Goal: Task Accomplishment & Management: Manage account settings

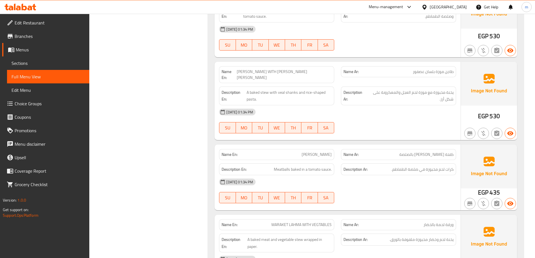
scroll to position [727, 0]
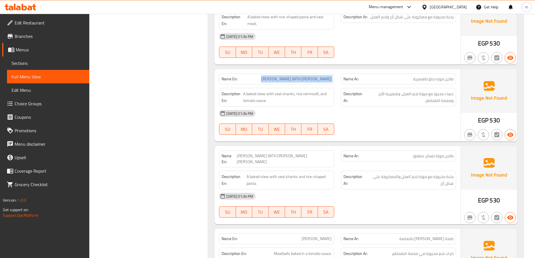
click at [155, 101] on div "Filter Branches Branches Popular filters Free items Branch specific items Has c…" at bounding box center [151, 144] width 108 height 1598
click at [292, 80] on span "[PERSON_NAME] WITH [PERSON_NAME]" at bounding box center [296, 79] width 71 height 6
copy span "SHANK"
click at [327, 81] on span "[PERSON_NAME] WITH [PERSON_NAME]" at bounding box center [296, 79] width 71 height 6
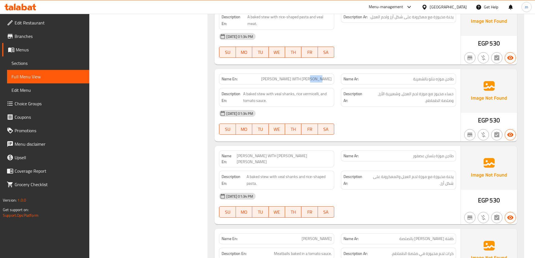
click at [327, 81] on span "[PERSON_NAME] WITH [PERSON_NAME]" at bounding box center [296, 79] width 71 height 6
click at [312, 78] on span "[PERSON_NAME] WITH [PERSON_NAME]" at bounding box center [296, 79] width 71 height 6
copy span "[PERSON_NAME] WITH [PERSON_NAME]"
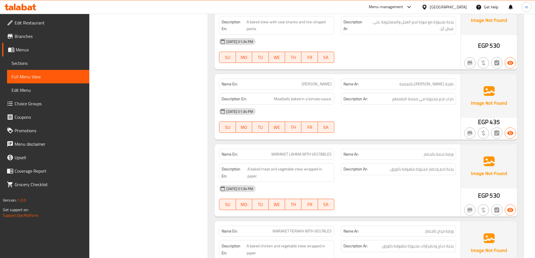
scroll to position [896, 0]
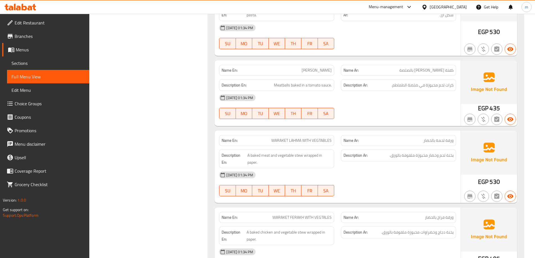
click at [310, 68] on div "Name En: [PERSON_NAME]" at bounding box center [276, 70] width 115 height 11
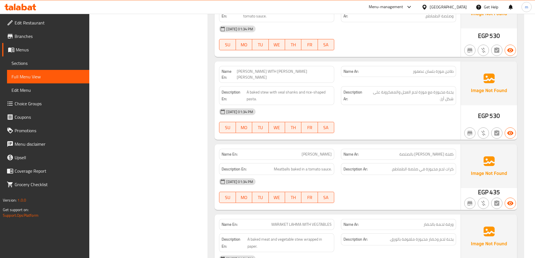
scroll to position [812, 0]
click at [309, 75] on span "[PERSON_NAME] WITH [PERSON_NAME] [PERSON_NAME]" at bounding box center [284, 75] width 95 height 12
copy span "[PERSON_NAME] WITH [PERSON_NAME] [PERSON_NAME]"
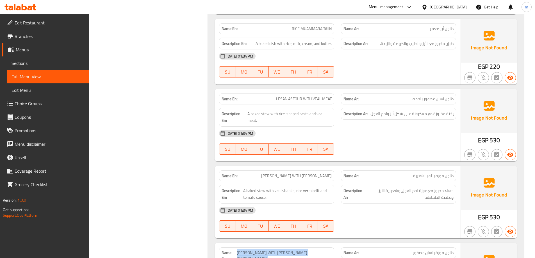
scroll to position [643, 0]
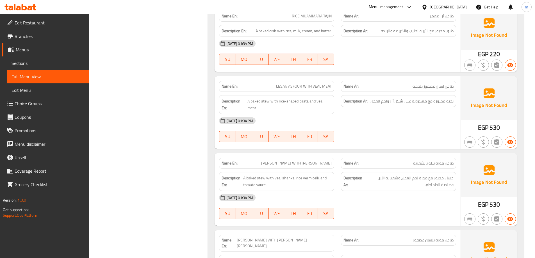
click at [314, 160] on span "VEAL SHANK WITH SHREYA THJIN" at bounding box center [296, 163] width 71 height 6
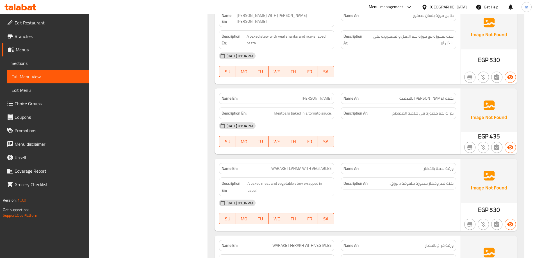
scroll to position [896, 0]
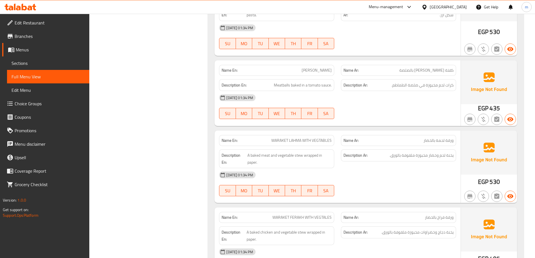
click at [314, 67] on span "Kofta Dawood Pasha" at bounding box center [317, 70] width 30 height 6
copy span "Kofta Dawood Pasha"
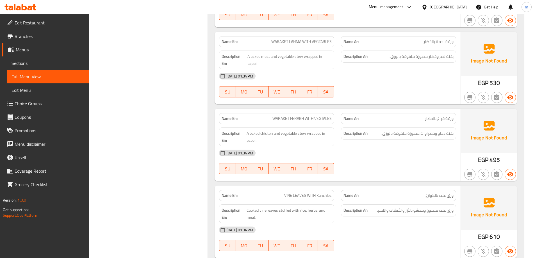
scroll to position [1008, 0]
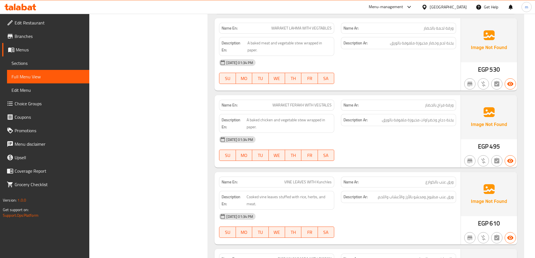
click at [301, 25] on span "WARAKET LAHMA WITH VEGTABLES" at bounding box center [301, 28] width 60 height 6
copy span "WARAKET LAHMA WITH VEGTABLES"
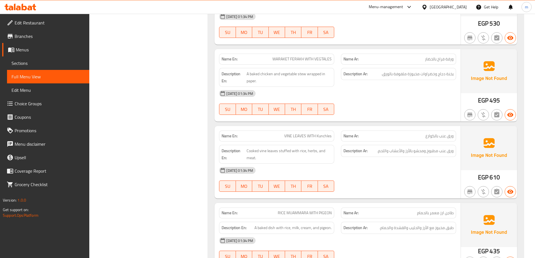
scroll to position [1065, 0]
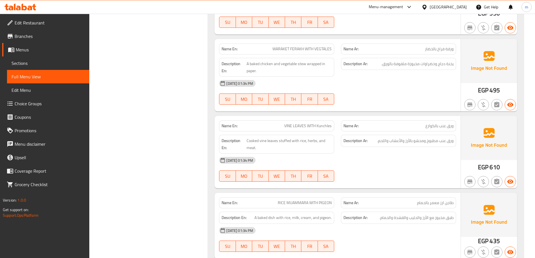
click at [327, 46] on span "WARAKET FERAKH WITH VEGTALES" at bounding box center [302, 49] width 59 height 6
copy span "WARAKET FERAKH WITH VEGTALES"
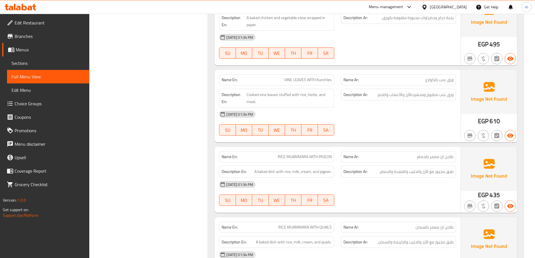
scroll to position [1121, 0]
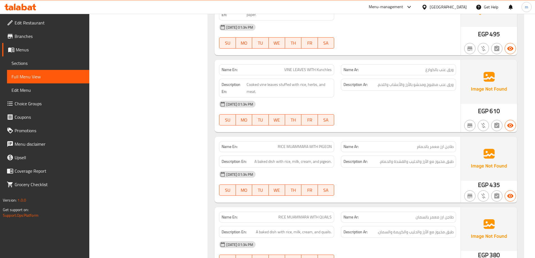
click at [328, 67] on span "VINE LEAVES WITH Kunchles" at bounding box center [307, 70] width 47 height 6
copy span "Kunchles"
click at [325, 67] on span "VINE LEAVES WITH Kunchles" at bounding box center [307, 70] width 47 height 6
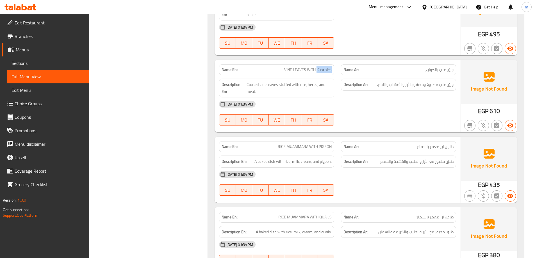
click at [330, 67] on span "VINE LEAVES WITH Kunchles" at bounding box center [307, 70] width 47 height 6
click at [324, 67] on span "VINE LEAVES WITH Kunchles" at bounding box center [307, 70] width 47 height 6
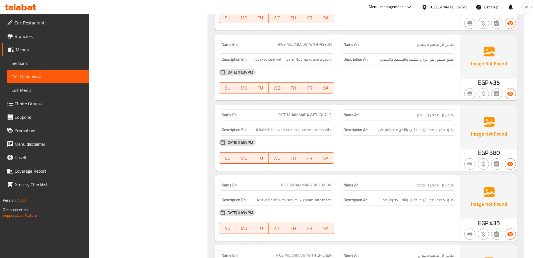
scroll to position [1233, 0]
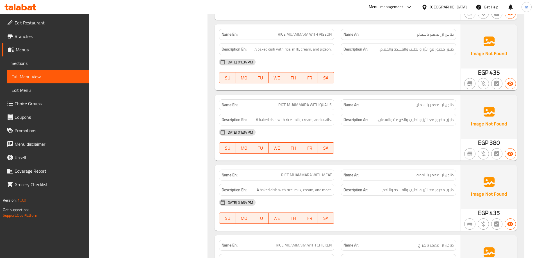
click at [323, 31] on span "RICE MUAMMARA WITH PIGEON" at bounding box center [305, 34] width 54 height 6
copy span "RICE MUAMMARA WITH PIGEON"
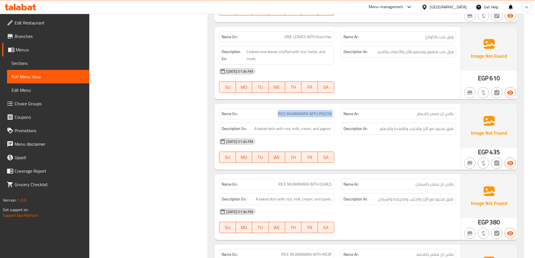
scroll to position [1149, 0]
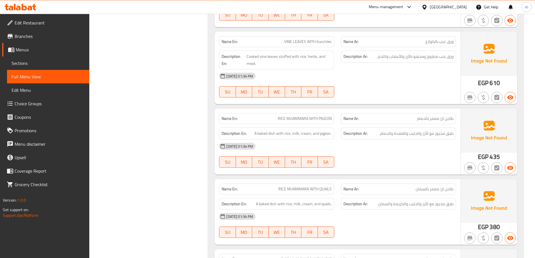
click at [310, 39] on span "VINE LEAVES WITH Kunchles" at bounding box center [307, 42] width 47 height 6
copy span "VINE LEAVES WITH Kunchles"
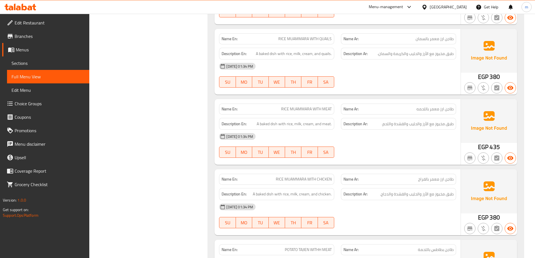
scroll to position [1289, 0]
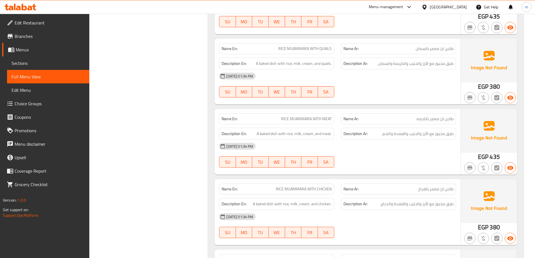
click at [323, 46] on span "RICE MUAMMARA WITH QUAILS" at bounding box center [304, 49] width 53 height 6
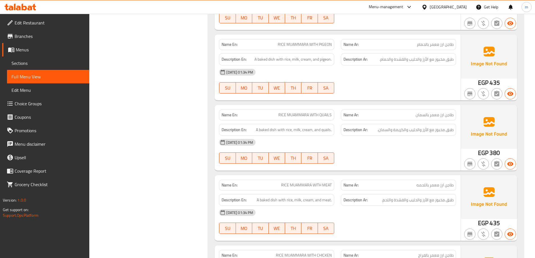
scroll to position [1233, 0]
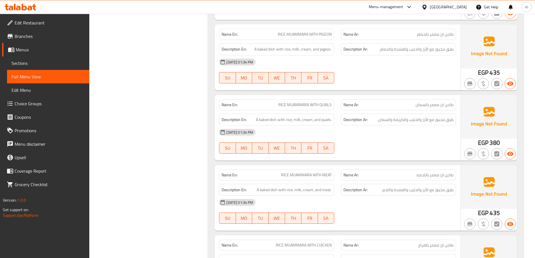
click at [322, 102] on span "RICE MUAMMARA WITH QUAILS" at bounding box center [304, 105] width 53 height 6
copy span "RICE MUAMMARA WITH QUAILS"
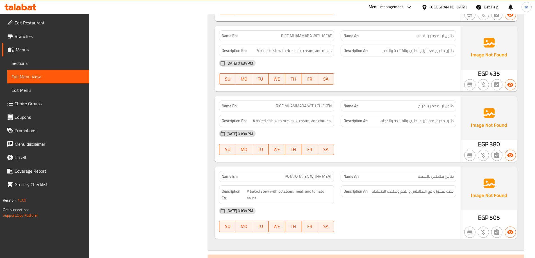
scroll to position [1374, 0]
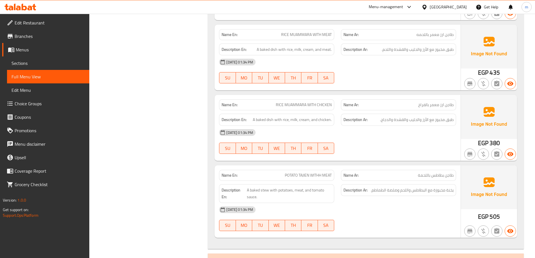
click at [324, 32] on span "RICE MUAMMARA WITH MEAT" at bounding box center [306, 35] width 51 height 6
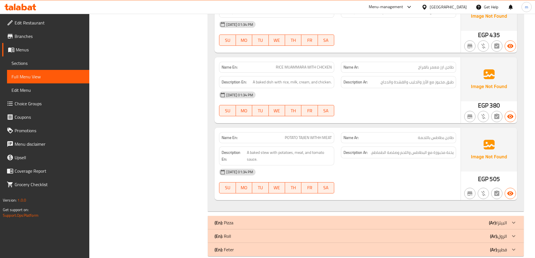
scroll to position [1415, 0]
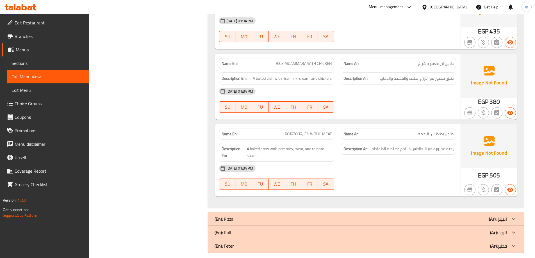
click at [309, 61] on span "RICE MUAMMARA WITH CHICKEN" at bounding box center [304, 64] width 56 height 6
click at [310, 131] on span "POTATO TAJIEN WITHH MEAT" at bounding box center [308, 134] width 47 height 6
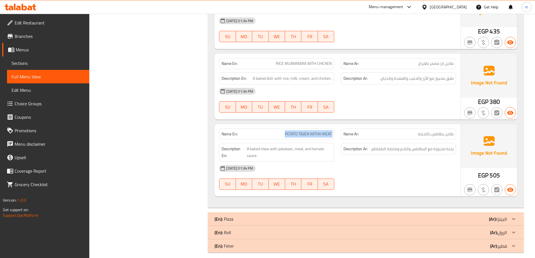
click at [310, 131] on span "POTATO TAJIEN WITHH MEAT" at bounding box center [308, 134] width 47 height 6
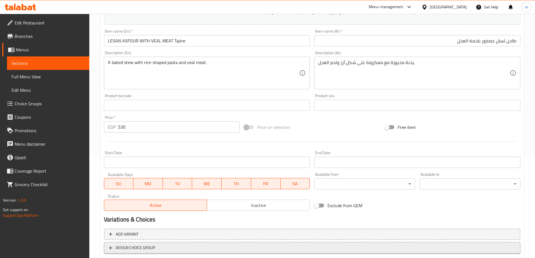
scroll to position [139, 0]
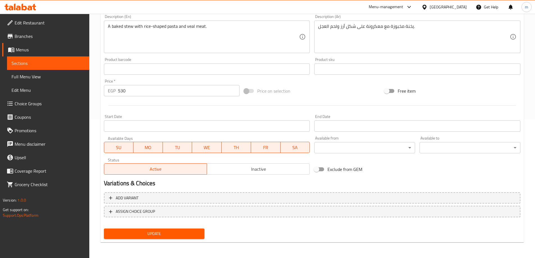
click at [180, 233] on span "Update" at bounding box center [154, 233] width 92 height 7
click at [51, 65] on span "Sections" at bounding box center [48, 63] width 73 height 7
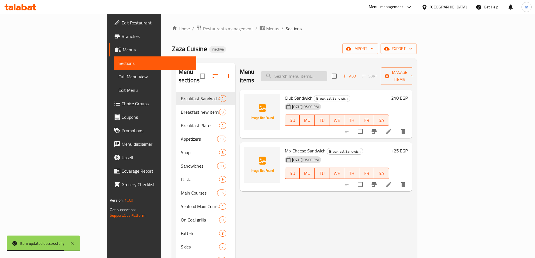
click at [327, 71] on input "search" at bounding box center [294, 76] width 66 height 10
paste input "VEAL SHANK WITH SHREYA THJIN"
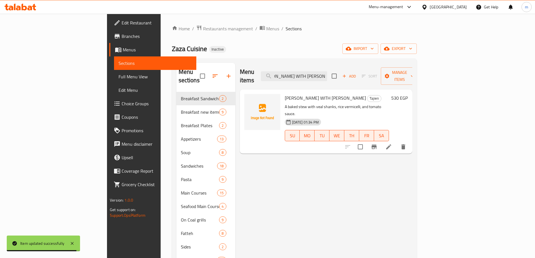
type input "[PERSON_NAME] WITH [PERSON_NAME]"
click at [397, 142] on li at bounding box center [389, 147] width 16 height 10
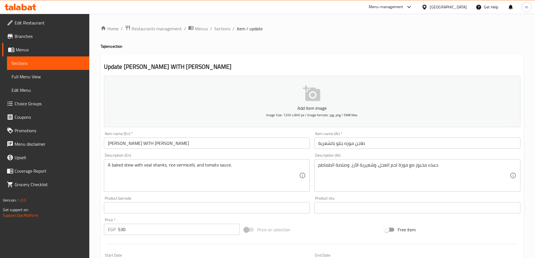
click at [170, 143] on input "[PERSON_NAME] WITH [PERSON_NAME]" at bounding box center [207, 143] width 206 height 11
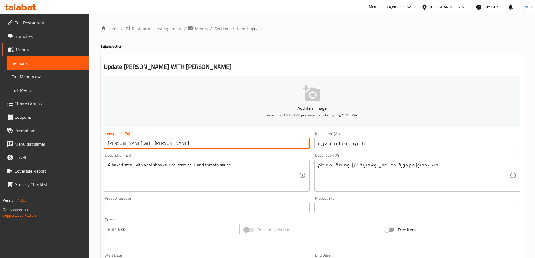
click at [170, 143] on input "[PERSON_NAME] WITH [PERSON_NAME]" at bounding box center [207, 143] width 206 height 11
click at [151, 142] on input "VEAL SHANK WITH SHREYA Tajine" at bounding box center [207, 143] width 206 height 11
type input "VEAL SHANK WITH SHREYA Tajine"
click at [115, 146] on input "VEAL SHANK WITH SHREYA Tajine" at bounding box center [207, 143] width 206 height 11
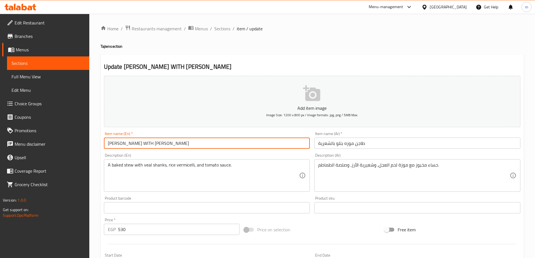
click at [115, 146] on input "VEAL SHANK WITH SHREYA Tajine" at bounding box center [207, 143] width 206 height 11
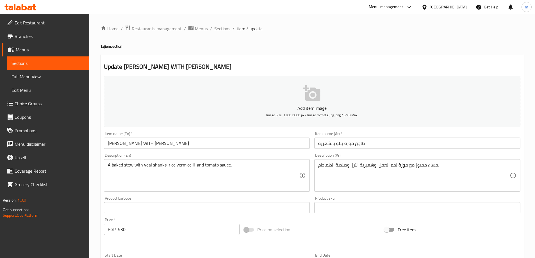
click at [369, 137] on div "Item name (Ar)   * طاجن موزه بتلو بالشعرية Item name (Ar) *" at bounding box center [417, 140] width 206 height 17
click at [370, 147] on input "طاجن موزه بتلو بالشعرية" at bounding box center [417, 143] width 206 height 11
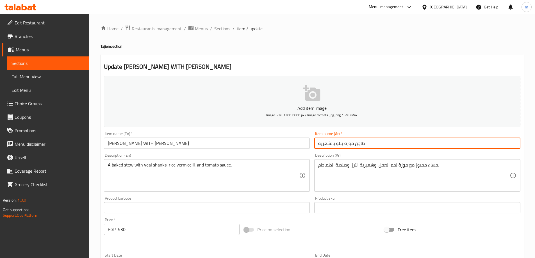
click at [370, 148] on input "طاجن موزه بتلو بالشعرية" at bounding box center [417, 143] width 206 height 11
type input "طاجن موزه لحم عجل بالشعرية"
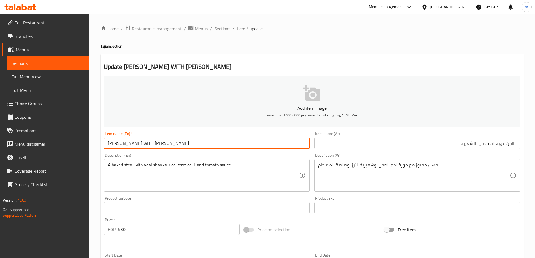
click at [114, 142] on input "VEAL SHANK WITH SHREYA Tajine" at bounding box center [207, 143] width 206 height 11
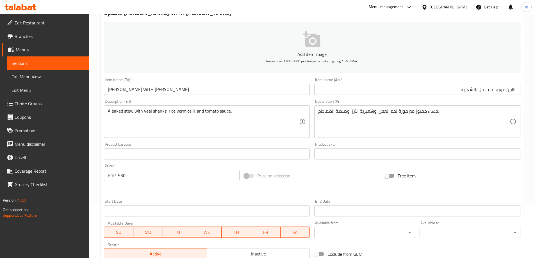
scroll to position [56, 0]
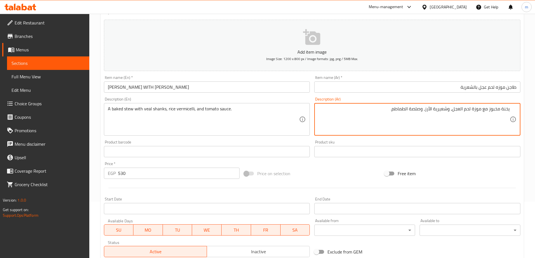
click at [490, 108] on textarea "يخنة مخبوز مع موزة لحم العجل، وشعيرية الأرز، وصلصة الطماطم." at bounding box center [414, 119] width 192 height 27
type textarea "يخنة مخبوزة مع موزة لحم العجل، وشعيرية الأرز، وصلصة الطماطم."
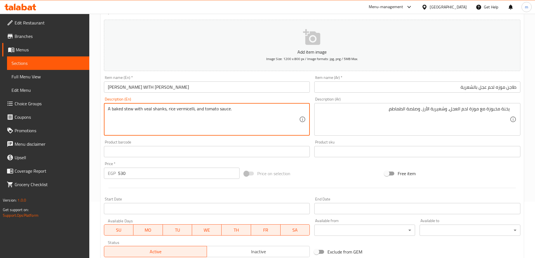
click at [181, 112] on textarea "A baked stew with veal shanks, rice vermicelli, and tomato sauce." at bounding box center [204, 119] width 192 height 27
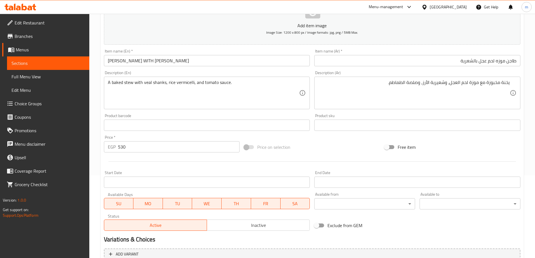
scroll to position [139, 0]
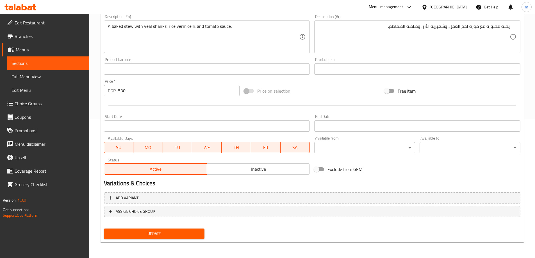
click at [195, 232] on span "Update" at bounding box center [154, 233] width 92 height 7
click at [75, 60] on span "Sections" at bounding box center [48, 63] width 73 height 7
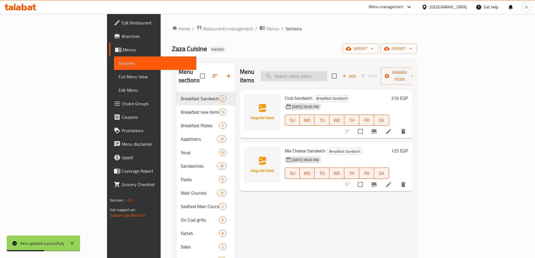
click at [327, 71] on input "search" at bounding box center [294, 76] width 66 height 10
paste input "[PERSON_NAME] WITH [PERSON_NAME] [PERSON_NAME]"
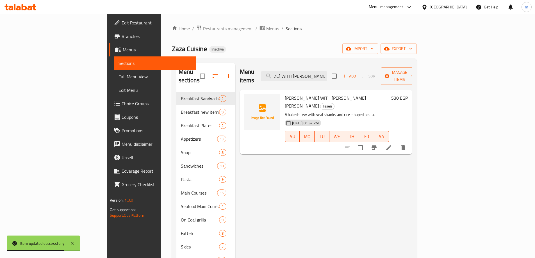
type input "[PERSON_NAME] WITH [PERSON_NAME] [PERSON_NAME]"
click at [392, 144] on icon at bounding box center [388, 147] width 7 height 7
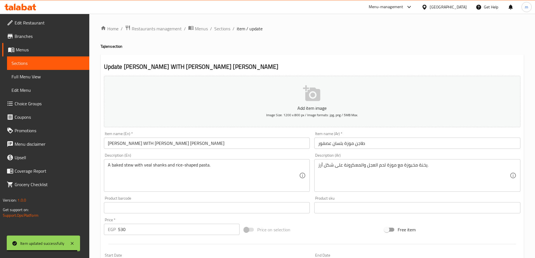
click at [215, 144] on input "[PERSON_NAME] WITH [PERSON_NAME] [PERSON_NAME]" at bounding box center [207, 143] width 206 height 11
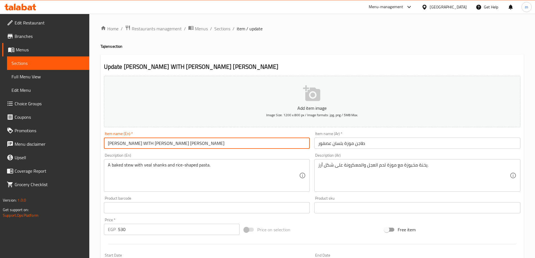
click at [372, 146] on input "طاجن موزة بلسان عصفور" at bounding box center [417, 143] width 206 height 11
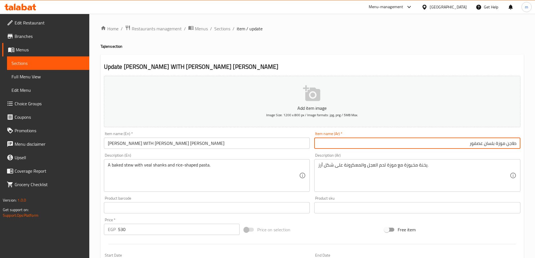
click at [165, 144] on input "[PERSON_NAME] WITH [PERSON_NAME] [PERSON_NAME]" at bounding box center [207, 143] width 206 height 11
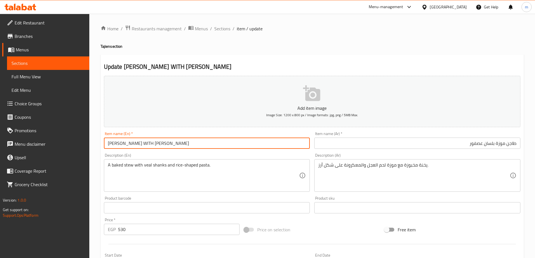
type input "VEAL SHANK WITH LESAN ASFOUR TAJIN"
click at [497, 147] on input "طاجن موزة بلسان عصفور" at bounding box center [417, 143] width 206 height 11
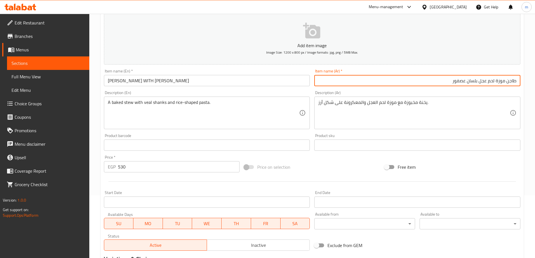
scroll to position [84, 0]
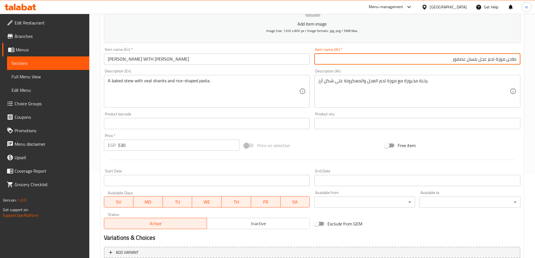
type input "طاجن موزة لحم عجل بلسان عصفور"
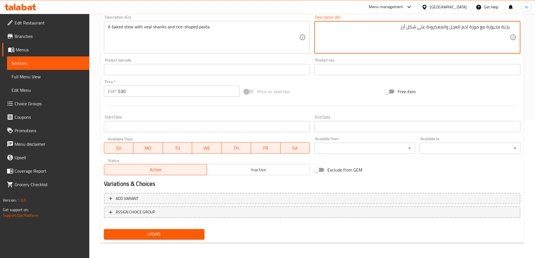
scroll to position [139, 0]
click at [171, 231] on span "Update" at bounding box center [154, 233] width 92 height 7
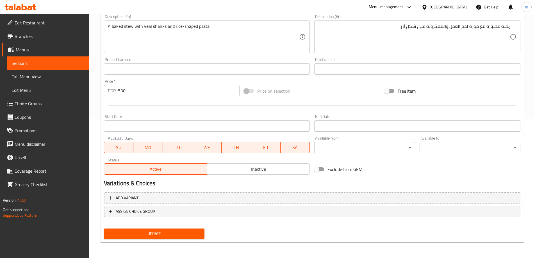
click at [137, 233] on span "Update" at bounding box center [154, 233] width 92 height 7
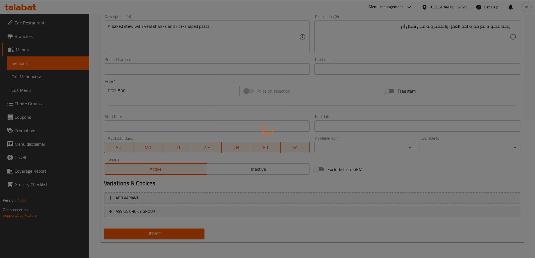
click at [59, 68] on div at bounding box center [267, 129] width 535 height 258
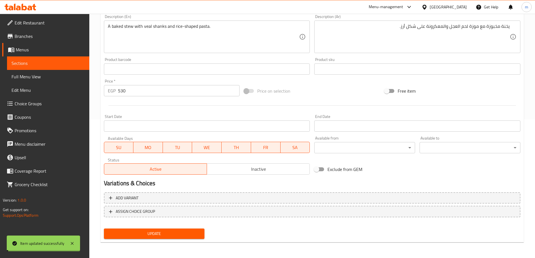
click at [62, 64] on span "Sections" at bounding box center [48, 63] width 73 height 7
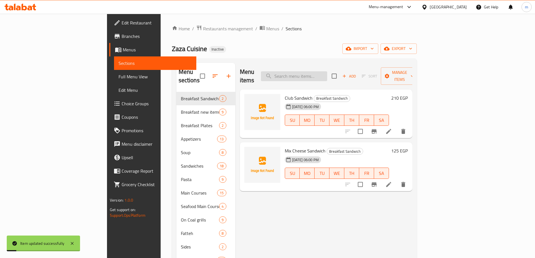
click at [321, 71] on input "search" at bounding box center [294, 76] width 66 height 10
paste input "[PERSON_NAME]"
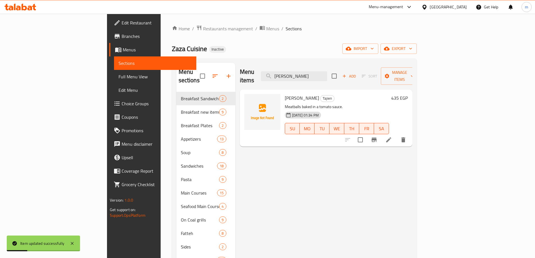
type input "[PERSON_NAME]"
click at [397, 135] on li at bounding box center [389, 140] width 16 height 10
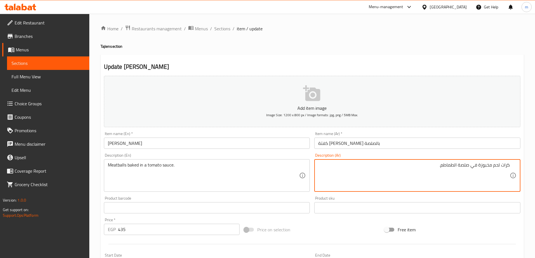
click at [162, 144] on input "[PERSON_NAME]" at bounding box center [207, 143] width 206 height 11
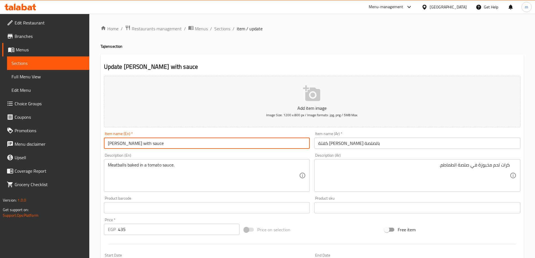
click at [178, 142] on input "Kofta Dawood Pasha with sauce" at bounding box center [207, 143] width 206 height 11
type input "Kofta Dawood Pasha with sauce"
drag, startPoint x: 212, startPoint y: 173, endPoint x: 207, endPoint y: 177, distance: 6.2
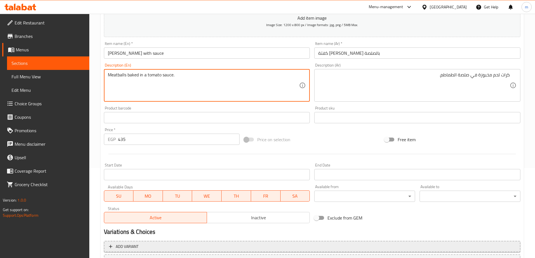
scroll to position [139, 0]
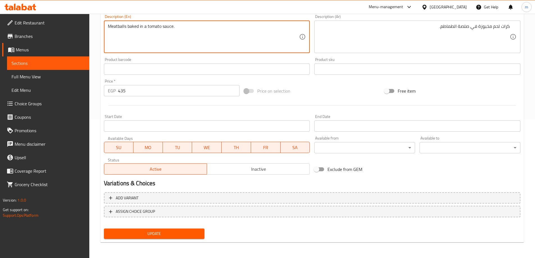
click at [185, 231] on span "Update" at bounding box center [154, 233] width 92 height 7
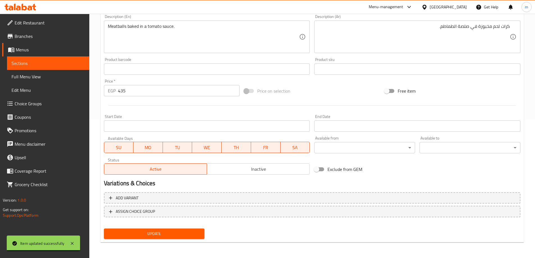
click at [48, 65] on span "Sections" at bounding box center [48, 63] width 73 height 7
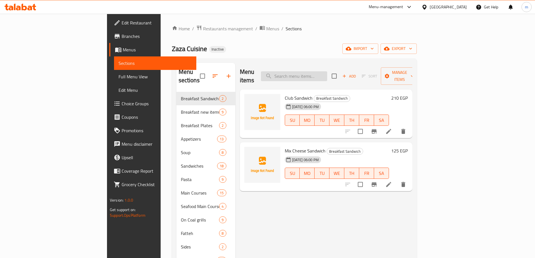
click at [327, 75] on input "search" at bounding box center [294, 76] width 66 height 10
paste input "WARAKET LAHMA WITH VEGTABLES"
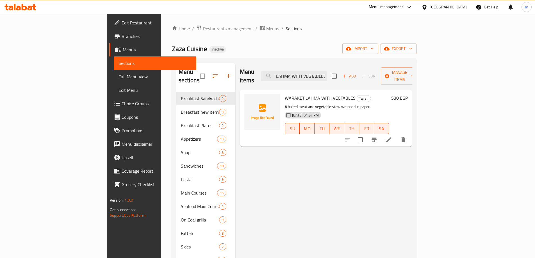
type input "WARAKET LAHMA WITH VEGTABLES"
click at [392, 137] on icon at bounding box center [388, 140] width 7 height 7
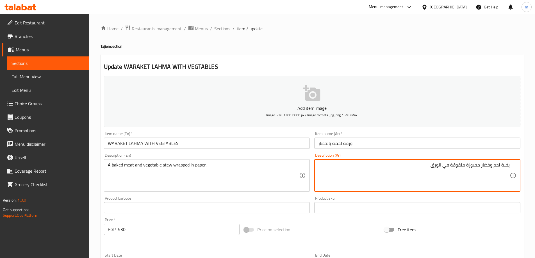
click at [440, 166] on textarea "يخنة لحم وخضار مخبوزة ملفوفة في الورق." at bounding box center [414, 175] width 192 height 27
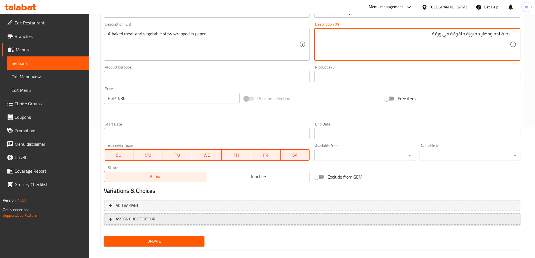
scroll to position [139, 0]
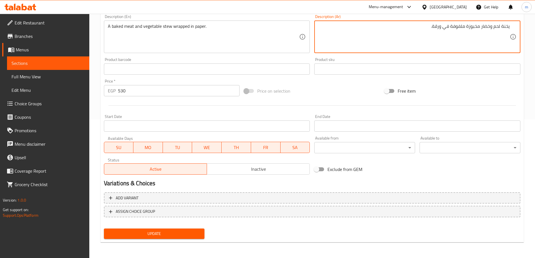
type textarea "يخنة لحم وخضار مخبوزة ملفوفة في ورقة."
click at [188, 235] on span "Update" at bounding box center [154, 233] width 92 height 7
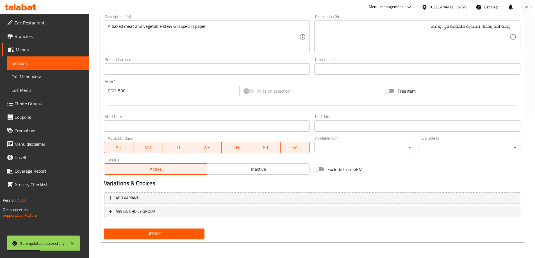
click at [83, 65] on span "Sections" at bounding box center [48, 63] width 73 height 7
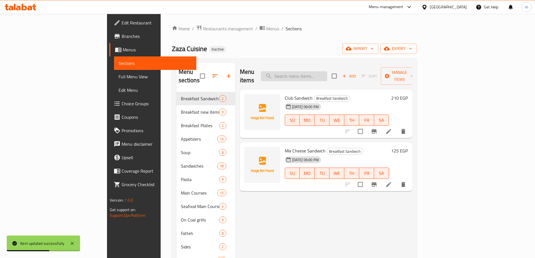
click at [327, 72] on input "search" at bounding box center [294, 76] width 66 height 10
paste input "WARAKET FERAKH WITH VEGTALES"
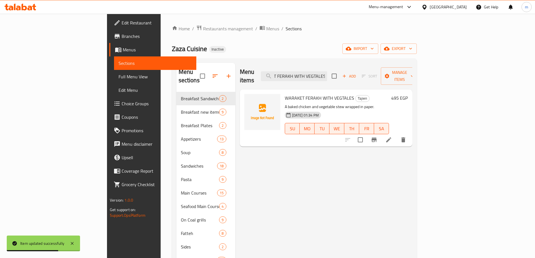
type input "WARAKET FERAKH WITH VEGTALES"
click at [391, 137] on icon at bounding box center [388, 139] width 5 height 5
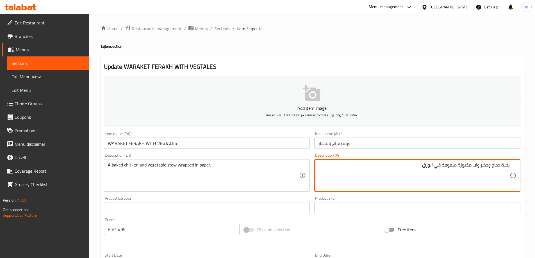
scroll to position [139, 0]
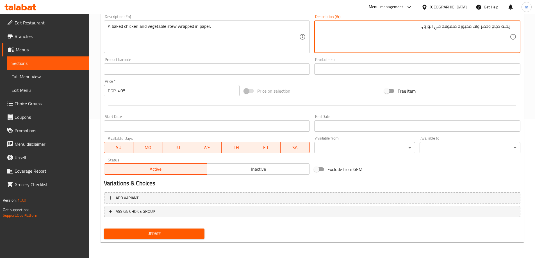
type textarea "يخنة دجاج وخضراوات مخبوزة ملفوفة في الورق."
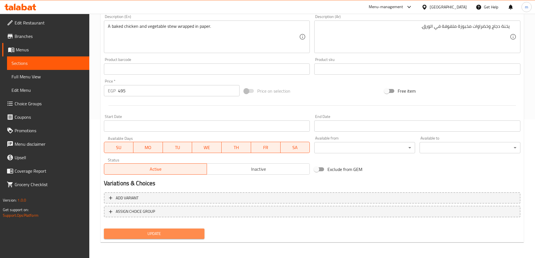
click at [168, 233] on span "Update" at bounding box center [154, 233] width 92 height 7
click at [184, 238] on button "Update" at bounding box center [154, 234] width 101 height 10
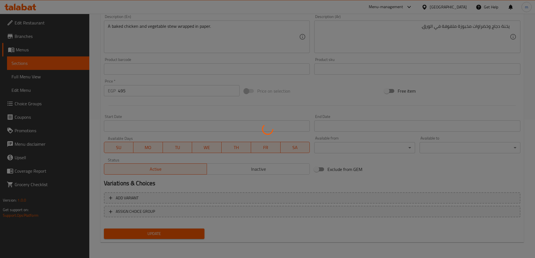
click at [68, 65] on div at bounding box center [267, 129] width 535 height 258
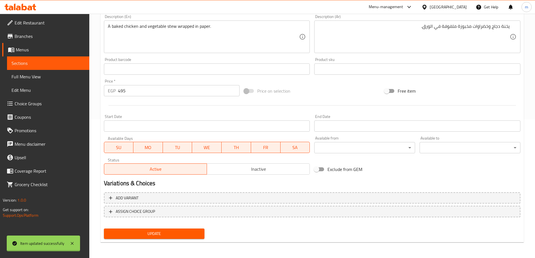
click at [68, 65] on span "Sections" at bounding box center [48, 63] width 73 height 7
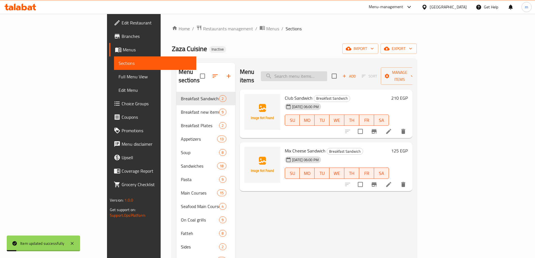
paste input "VINE LEAVES WITH Kunchles"
click at [327, 72] on input "VINE LEAVES WITH Kunchles" at bounding box center [294, 76] width 66 height 10
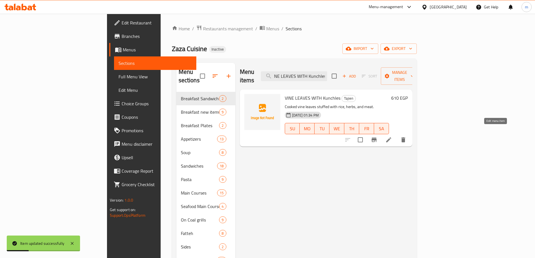
type input "VINE LEAVES WITH Kunchles"
click at [392, 137] on icon at bounding box center [388, 140] width 7 height 7
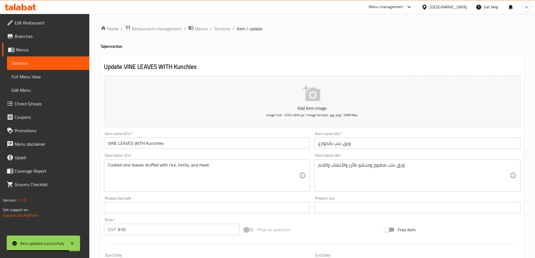
click at [159, 142] on input "VINE LEAVES WITH Kunchles" at bounding box center [207, 143] width 206 height 11
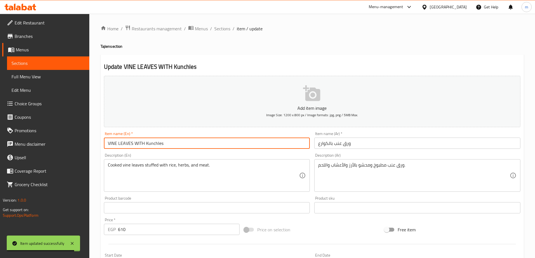
paste input "Knuck"
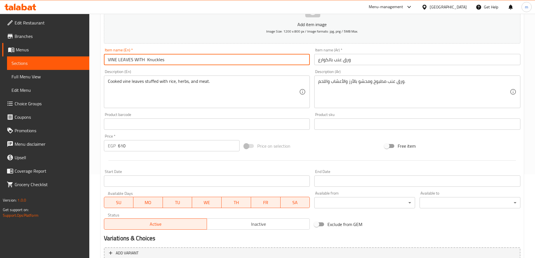
scroll to position [139, 0]
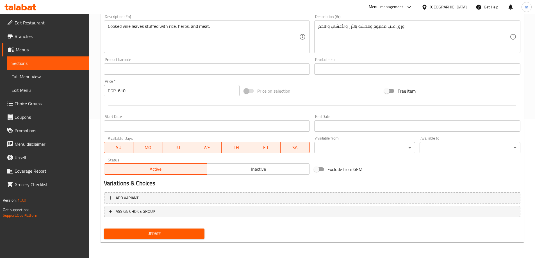
type input "VINE LEAVES WITH Knuckles"
click at [171, 236] on span "Update" at bounding box center [154, 233] width 92 height 7
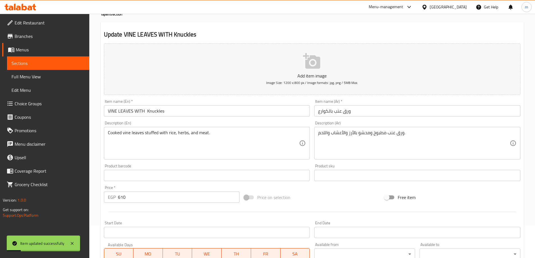
scroll to position [0, 0]
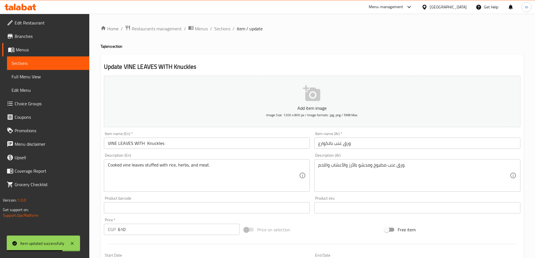
click at [63, 65] on span "Sections" at bounding box center [48, 63] width 73 height 7
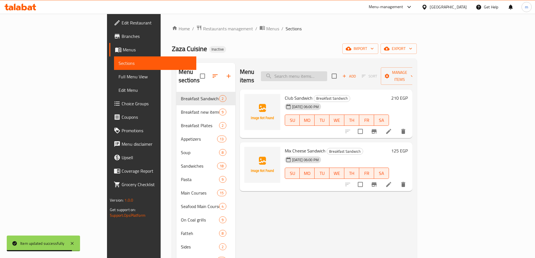
click at [324, 73] on input "search" at bounding box center [294, 76] width 66 height 10
paste input "RICE MUAMMARA WITH PIGEON"
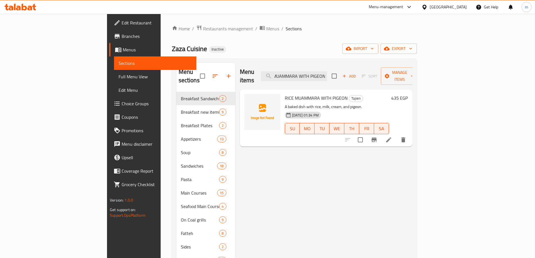
type input "RICE MUAMMARA WITH PIGEON"
click at [412, 139] on div "Menu items RICE MUAMMARA WITH PIGEON Add Sort Manage items RICE MUAMMARA WITH P…" at bounding box center [323, 193] width 177 height 260
click at [397, 135] on li at bounding box center [389, 140] width 16 height 10
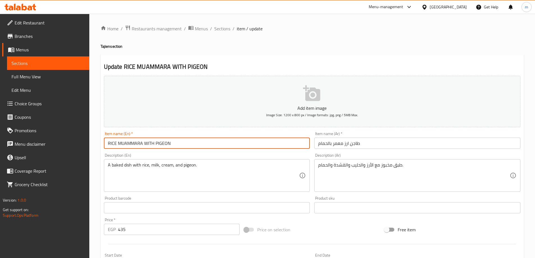
click at [193, 138] on input "RICE MUAMMARA WITH PIGEON" at bounding box center [207, 143] width 206 height 11
click at [180, 147] on input "RICE MUAMMARA WITH PIGEON Tajine" at bounding box center [207, 143] width 206 height 11
type input "RICE MUAMMARA WITH PIGEON Tajine"
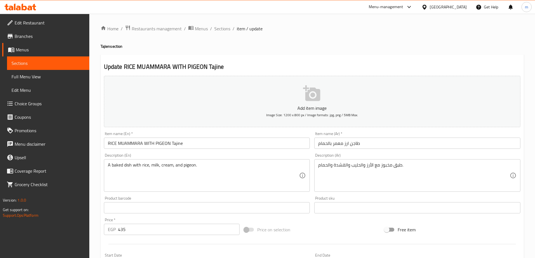
click at [244, 142] on input "RICE MUAMMARA WITH PIGEON Tajine" at bounding box center [207, 143] width 206 height 11
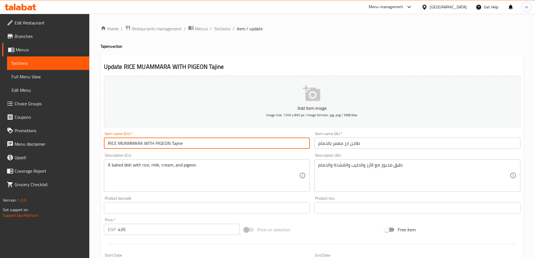
click at [162, 144] on input "RICE MUAMMARA WITH PIGEON Tajine" at bounding box center [207, 143] width 206 height 11
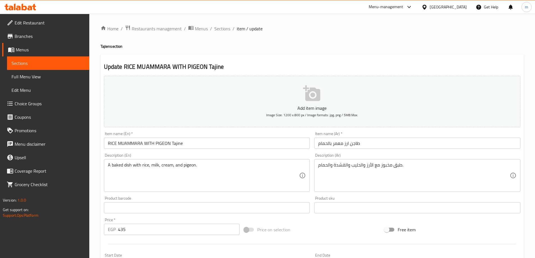
scroll to position [84, 0]
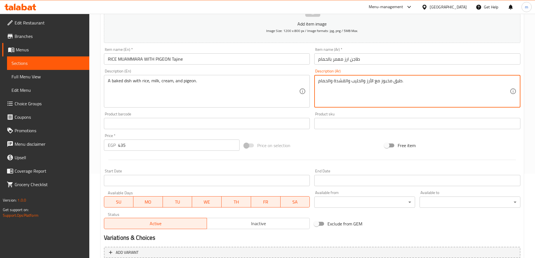
click at [342, 82] on textarea "طبق مخبوز مع الأرز والحليب والقشدة والحمام." at bounding box center [414, 91] width 192 height 27
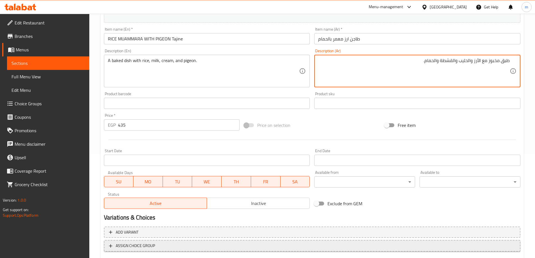
scroll to position [139, 0]
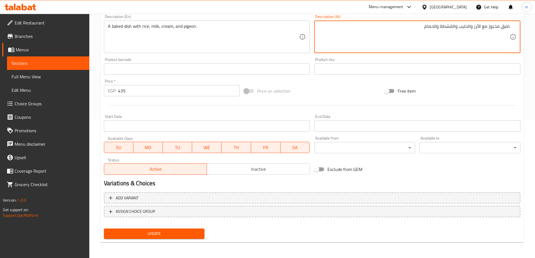
click at [179, 236] on span "Update" at bounding box center [154, 233] width 92 height 7
drag, startPoint x: 441, startPoint y: 26, endPoint x: 456, endPoint y: 33, distance: 16.1
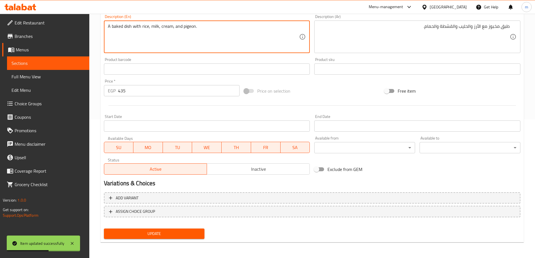
click at [164, 26] on textarea "A baked dish with rice, milk, cream, and pigeon." at bounding box center [204, 37] width 192 height 27
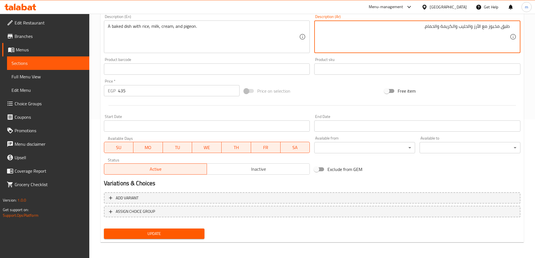
type textarea "طبق مخبوز مع الأرز والحليب والكريمة والحمام."
click at [194, 235] on span "Update" at bounding box center [154, 233] width 92 height 7
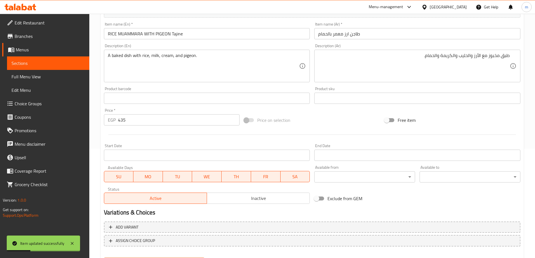
scroll to position [83, 0]
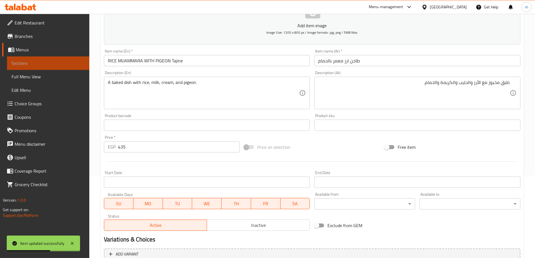
click at [81, 63] on span "Sections" at bounding box center [48, 63] width 73 height 7
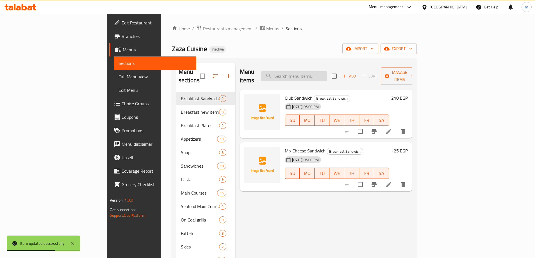
click at [318, 71] on input "search" at bounding box center [294, 76] width 66 height 10
paste input "RICE MUAMMARA WITH QUAILS"
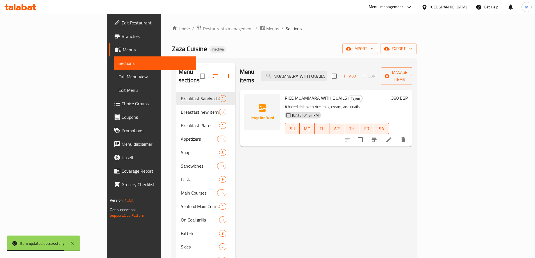
type input "RICE MUAMMARA WITH QUAILS"
click at [391, 137] on icon at bounding box center [388, 139] width 5 height 5
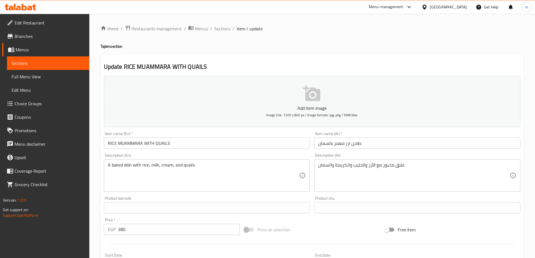
click at [162, 141] on input "RICE MUAMMARA WITH QUAILS" at bounding box center [207, 143] width 206 height 11
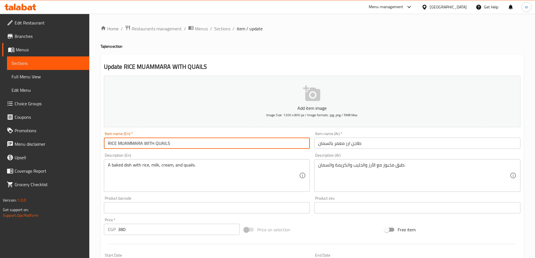
click at [162, 141] on input "RICE MUAMMARA WITH QUAILS" at bounding box center [207, 143] width 206 height 11
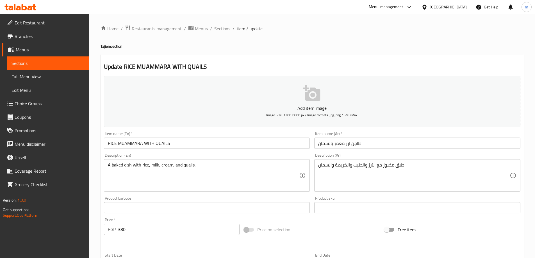
click at [247, 135] on div "Item name (En)   * RICE MUAMMARA WITH QUAILS Item name (En) *" at bounding box center [207, 140] width 206 height 17
click at [248, 139] on input "RICE MUAMMARA WITH QUAILS" at bounding box center [207, 143] width 206 height 11
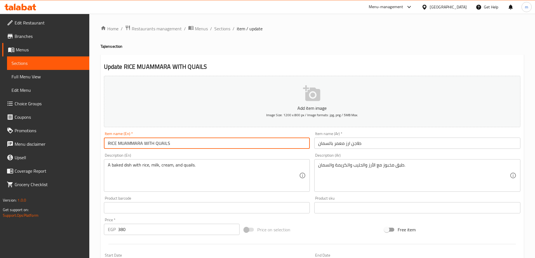
paste input "Tajine"
type input "RICE MUAMMARA WITH QUAILS Tajine"
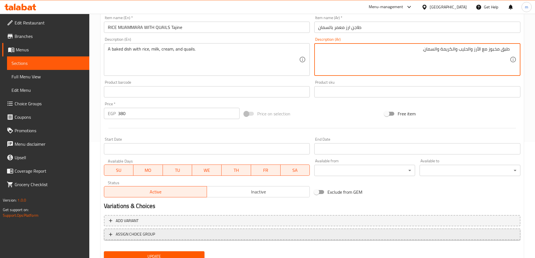
scroll to position [139, 0]
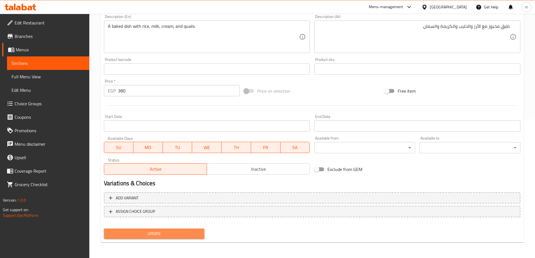
click at [174, 232] on span "Update" at bounding box center [154, 233] width 92 height 7
click at [77, 60] on link "Sections" at bounding box center [48, 62] width 82 height 13
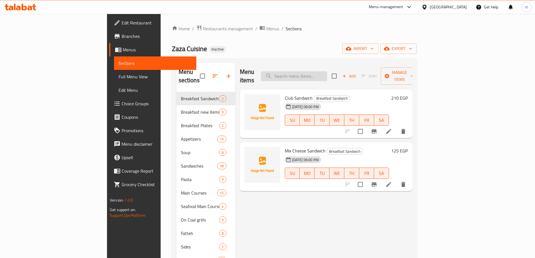
click at [325, 71] on input "search" at bounding box center [294, 76] width 66 height 10
paste input "RICE MUAMMARA WITH MEAT"
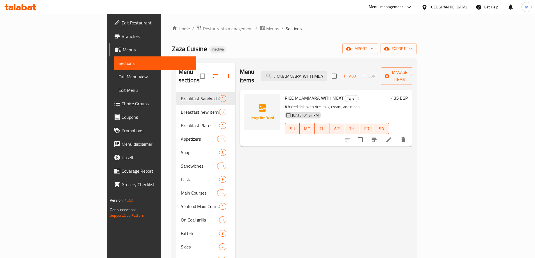
type input "RICE MUAMMARA WITH MEAT"
click at [392, 137] on icon at bounding box center [388, 140] width 7 height 7
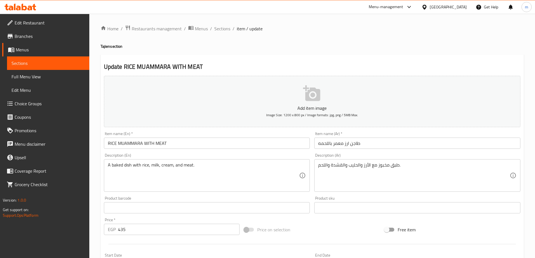
click at [193, 146] on input "RICE MUAMMARA WITH MEAT" at bounding box center [207, 143] width 206 height 11
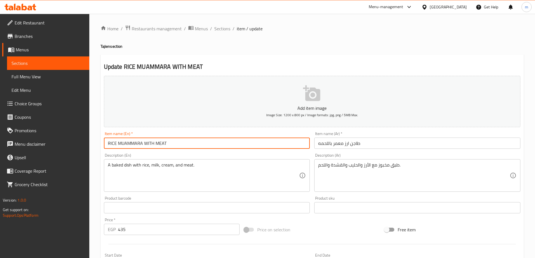
paste input "Tajine"
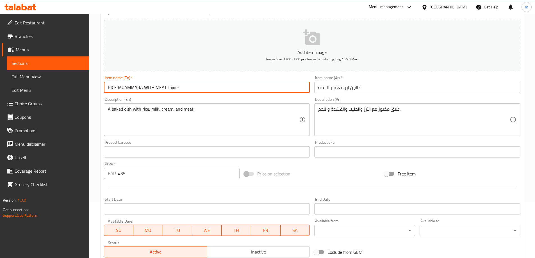
scroll to position [56, 0]
type input "RICE MUAMMARA WITH MEAT Tajine"
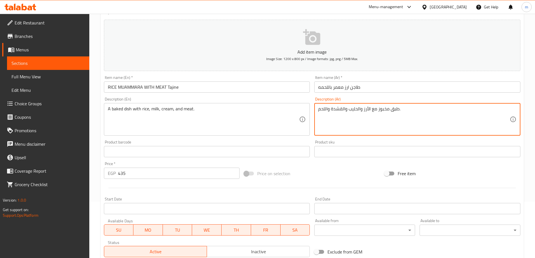
click at [336, 112] on textarea "طبق مخبوز مع الأرز والحليب والقشدة واللحم." at bounding box center [414, 119] width 192 height 27
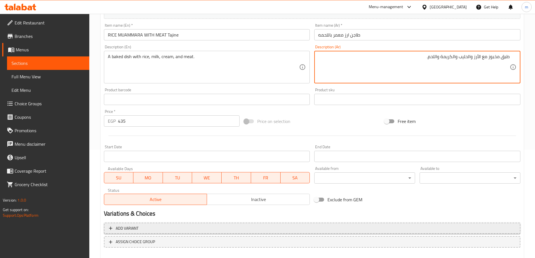
scroll to position [139, 0]
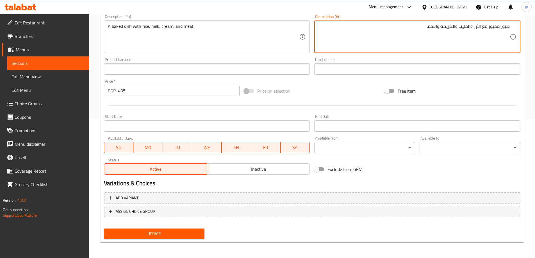
type textarea "طبق مخبوز مع الأرز والحليب والكريمة واللحم."
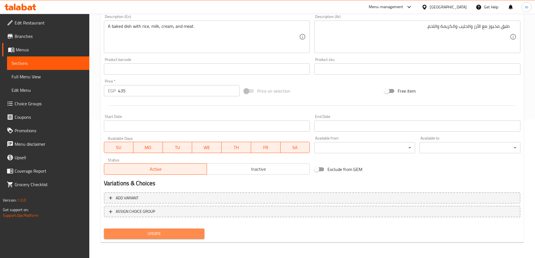
click at [179, 233] on span "Update" at bounding box center [154, 233] width 92 height 7
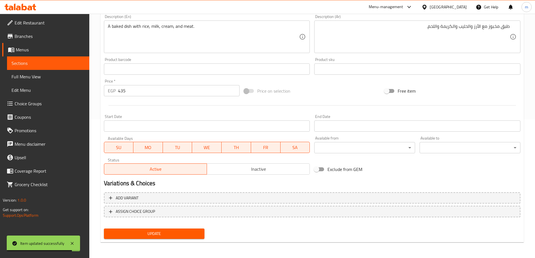
click at [51, 59] on link "Sections" at bounding box center [48, 62] width 82 height 13
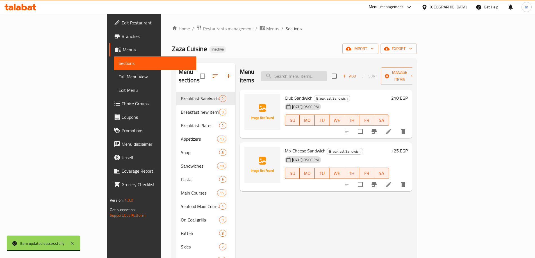
click at [308, 72] on input "search" at bounding box center [294, 76] width 66 height 10
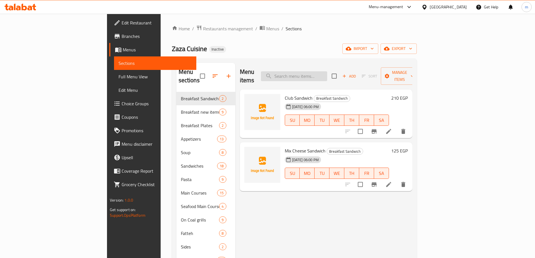
paste input "RICE MUAMMARA WITH CHICKEN"
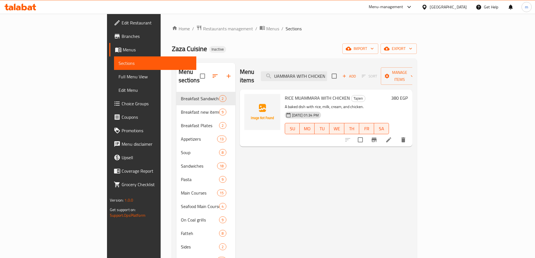
type input "RICE MUAMMARA WITH CHICKEN"
click at [397, 135] on li at bounding box center [389, 140] width 16 height 10
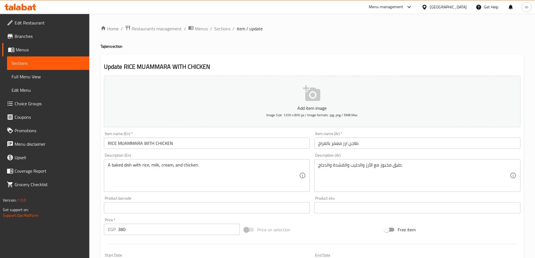
click at [215, 143] on input "RICE MUAMMARA WITH CHICKEN" at bounding box center [207, 143] width 206 height 11
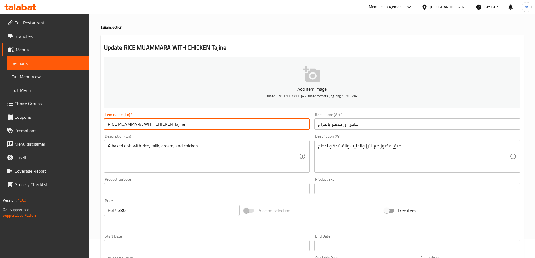
scroll to position [28, 0]
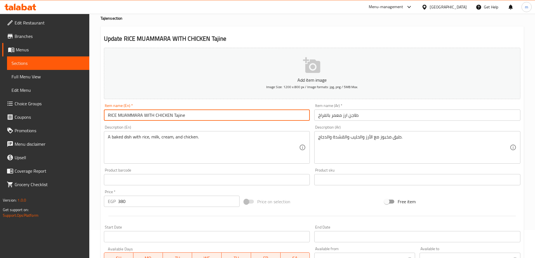
type input "RICE MUAMMARA WITH CHICKEN Tajine"
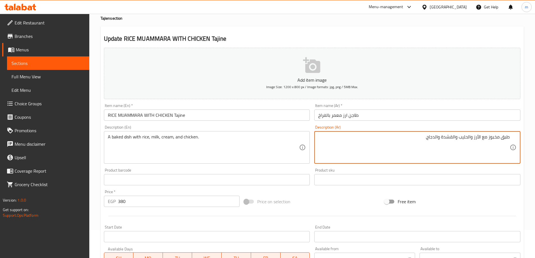
click at [453, 137] on textarea "طبق مخبوز مع الأرز والحليب والقشدة والدجاج." at bounding box center [414, 147] width 192 height 27
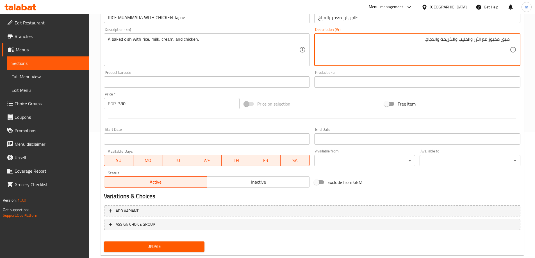
scroll to position [139, 0]
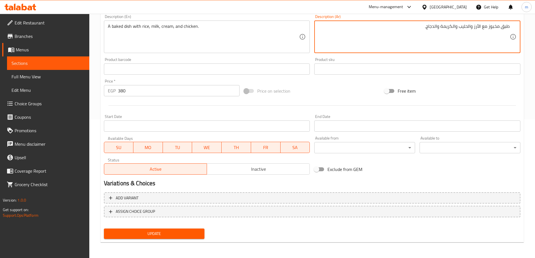
type textarea "طبق مخبوز مع الأرز والحليب والكريمة والدجاج."
click at [165, 231] on span "Update" at bounding box center [154, 233] width 92 height 7
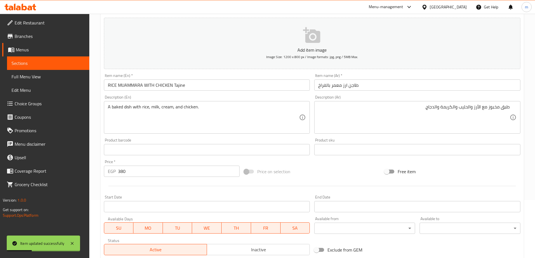
scroll to position [0, 0]
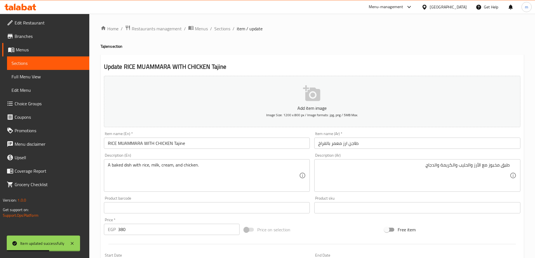
click at [32, 61] on span "Sections" at bounding box center [48, 63] width 73 height 7
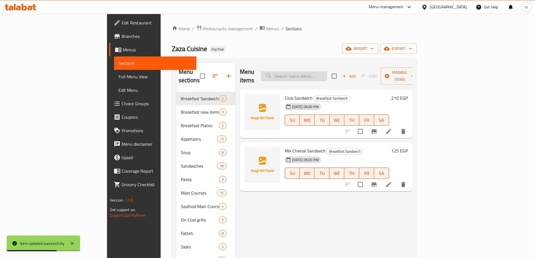
click at [316, 71] on input "search" at bounding box center [294, 76] width 66 height 10
paste input "POTATO TAJIEN WITHH MEAT"
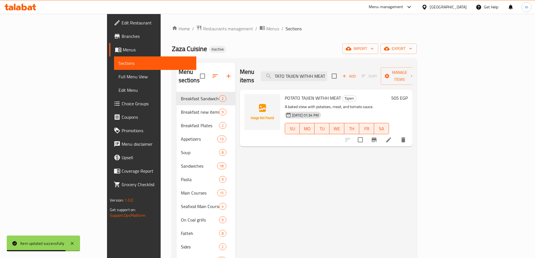
type input "POTATO TAJIEN WITHH MEAT"
click at [397, 135] on li at bounding box center [389, 140] width 16 height 10
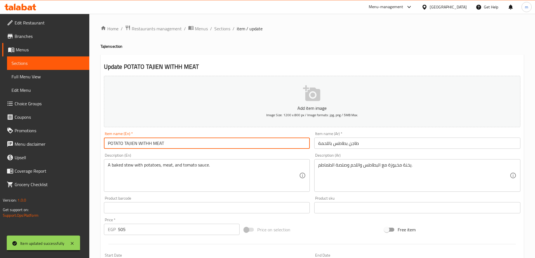
click at [133, 147] on input "POTATO TAJIEN WITHH MEAT" at bounding box center [207, 143] width 206 height 11
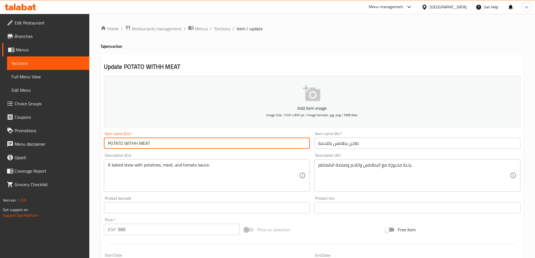
click at [174, 147] on input "POTATO WITHH MEAT" at bounding box center [207, 143] width 206 height 11
paste input "TAJIEN"
click at [135, 144] on input "POTATO TAJIEN WITHH MEAT" at bounding box center [207, 143] width 206 height 11
click at [134, 143] on input "POTATO TAJIEN WITHH MEAT" at bounding box center [207, 143] width 206 height 11
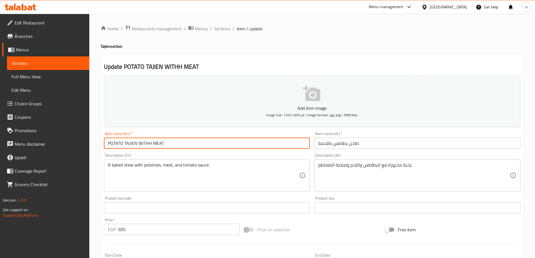
click at [132, 145] on input "POTATO TAJIEN WITHH MEAT" at bounding box center [207, 143] width 206 height 11
paste input "E"
type input "POTATO TAJINE WITHH MEAT"
click at [372, 142] on input "طاجن بطاطس باللحمة" at bounding box center [417, 143] width 206 height 11
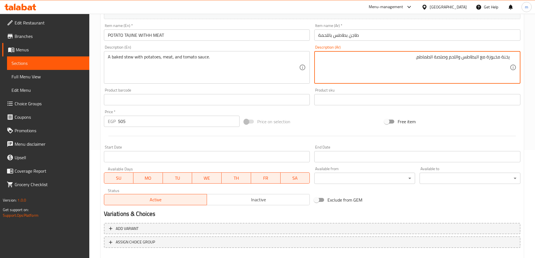
scroll to position [139, 0]
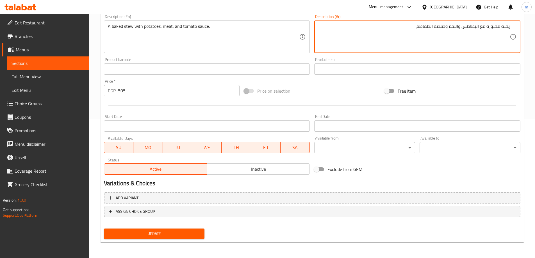
click at [152, 235] on span "Update" at bounding box center [154, 233] width 92 height 7
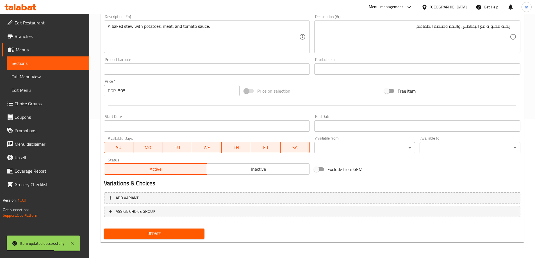
click at [83, 67] on link "Sections" at bounding box center [48, 62] width 82 height 13
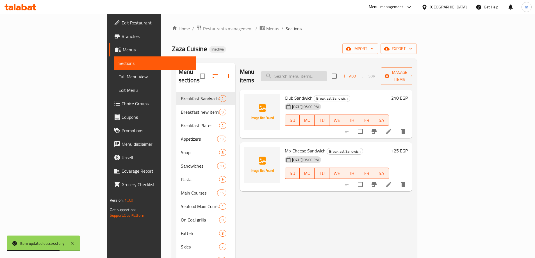
click at [319, 71] on input "search" at bounding box center [294, 76] width 66 height 10
paste input "CHEESE LOVERS Pizza"
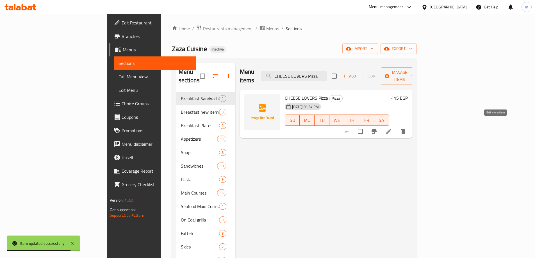
type input "CHEESE LOVERS Pizza"
click at [392, 128] on icon at bounding box center [388, 131] width 7 height 7
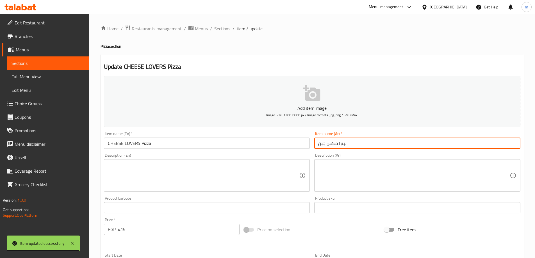
click at [383, 140] on input "بيتزا مكس جبن" at bounding box center [417, 143] width 206 height 11
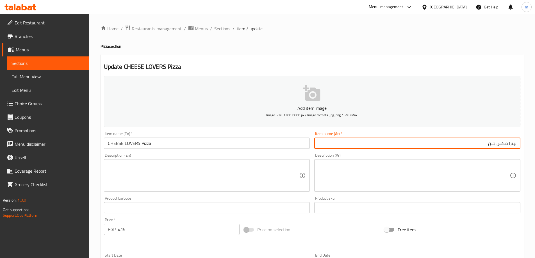
drag, startPoint x: 489, startPoint y: 144, endPoint x: 508, endPoint y: 142, distance: 19.7
click at [508, 142] on input "بيتزا مكس جبن" at bounding box center [417, 143] width 206 height 11
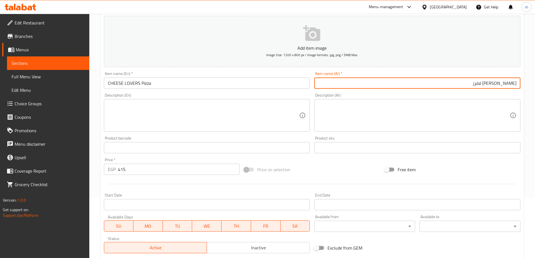
scroll to position [139, 0]
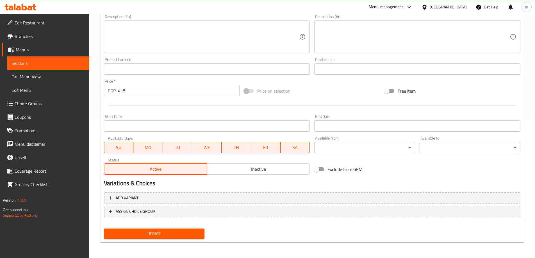
type input "بيتزا تشيز لافرز"
click at [177, 234] on span "Update" at bounding box center [154, 233] width 92 height 7
click at [178, 235] on span "Update" at bounding box center [154, 233] width 92 height 7
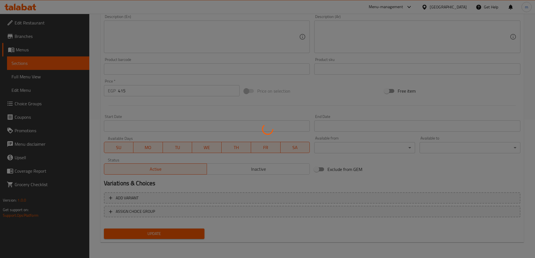
click at [34, 66] on div at bounding box center [267, 129] width 535 height 258
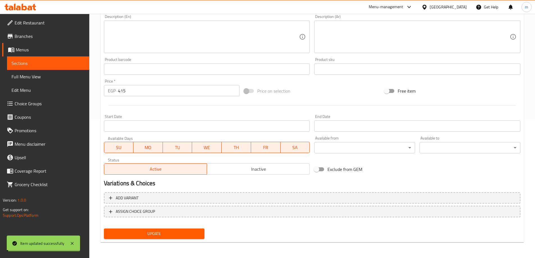
click at [34, 66] on span "Sections" at bounding box center [48, 63] width 73 height 7
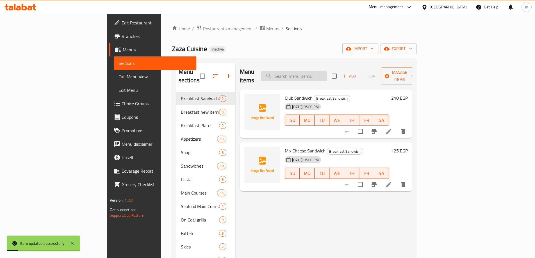
click at [327, 71] on input "search" at bounding box center [294, 76] width 66 height 10
paste input "VEGTARIAN Pizza"
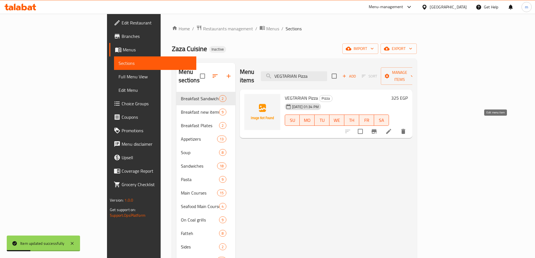
type input "VEGTARIAN Pizza"
click at [392, 128] on icon at bounding box center [388, 131] width 7 height 7
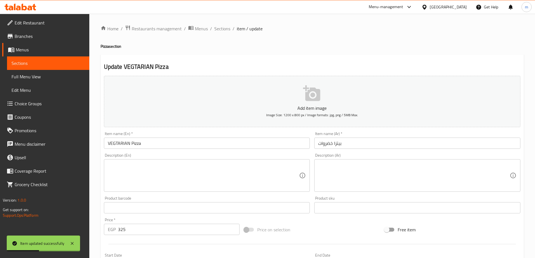
click at [367, 147] on input "بيتزا خضروات" at bounding box center [417, 143] width 206 height 11
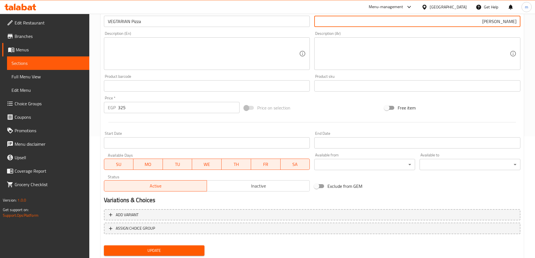
scroll to position [139, 0]
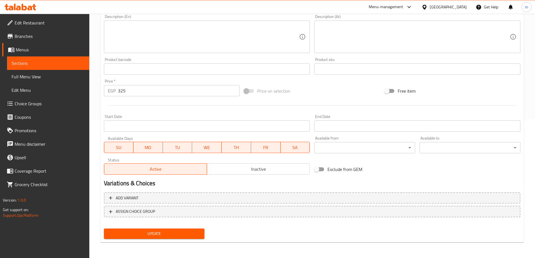
type input "بيتزا فيجيتريان"
click at [184, 231] on span "Update" at bounding box center [154, 233] width 92 height 7
click at [39, 57] on link "Sections" at bounding box center [48, 62] width 82 height 13
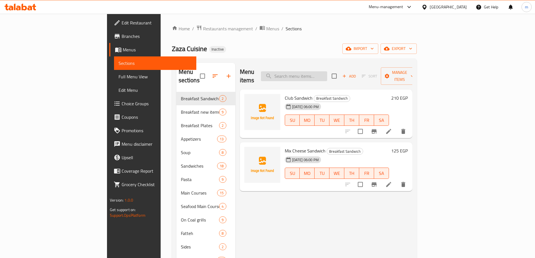
click at [327, 71] on input "search" at bounding box center [294, 76] width 66 height 10
paste input "CHICKEN Fajita Pizza"
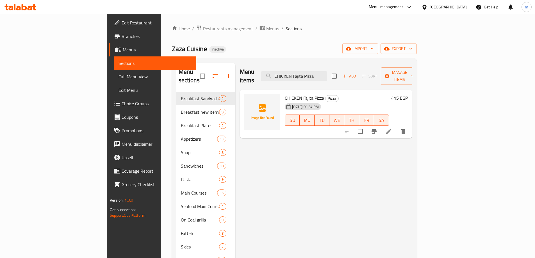
type input "CHICKEN Fajita Pizza"
click at [397, 126] on li at bounding box center [389, 131] width 16 height 10
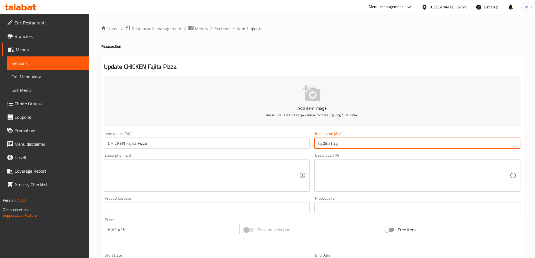
click at [353, 143] on input "بيتزا فاهيتا" at bounding box center [417, 143] width 206 height 11
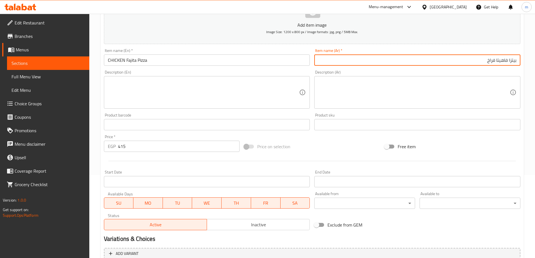
scroll to position [139, 0]
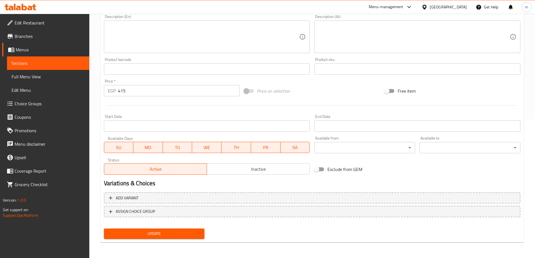
type input "بيتزا فاهيتا فراخ"
click at [188, 240] on div "Update" at bounding box center [154, 233] width 105 height 15
click at [190, 238] on button "Update" at bounding box center [154, 234] width 101 height 10
click at [189, 232] on span "Update" at bounding box center [154, 233] width 92 height 7
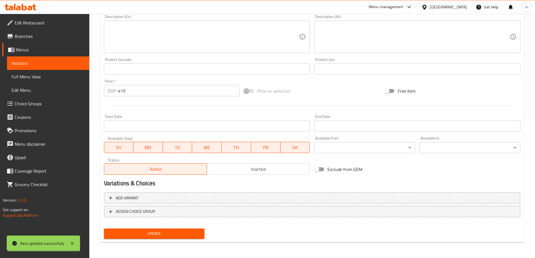
click at [57, 64] on span "Sections" at bounding box center [48, 63] width 73 height 7
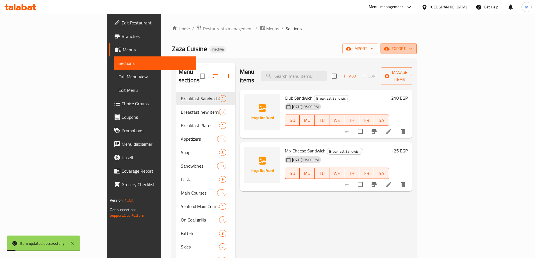
click at [412, 46] on span "export" at bounding box center [398, 48] width 27 height 7
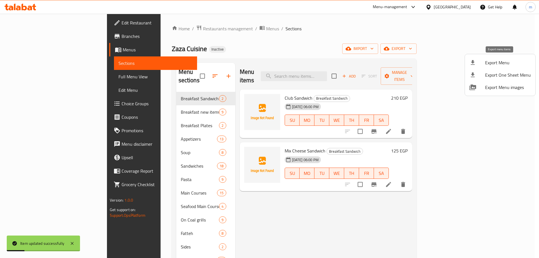
click at [496, 68] on li "Export Menu" at bounding box center [500, 62] width 71 height 12
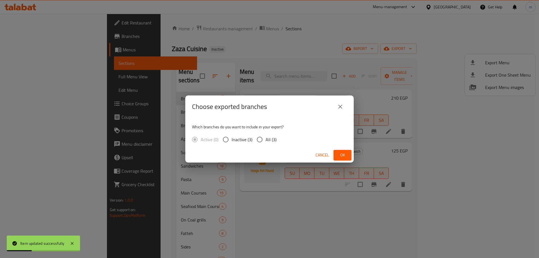
click at [273, 138] on span "All (3)" at bounding box center [271, 139] width 11 height 7
click at [266, 138] on input "All (3)" at bounding box center [260, 140] width 12 height 12
radio input "true"
click at [345, 155] on span "Ok" at bounding box center [342, 155] width 9 height 7
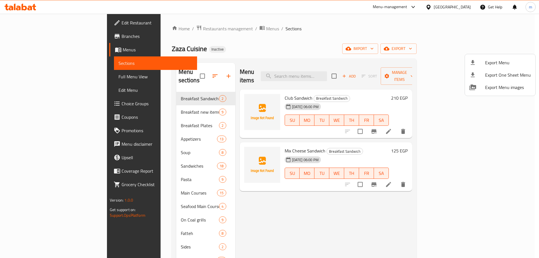
click at [326, 219] on div at bounding box center [269, 129] width 539 height 258
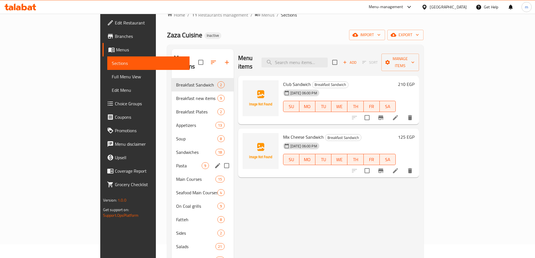
scroll to position [79, 0]
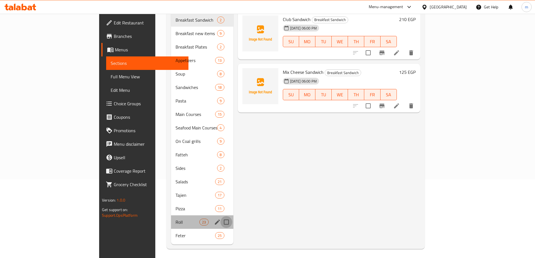
click at [221, 216] on input "Menu sections" at bounding box center [227, 222] width 12 height 12
checkbox input "true"
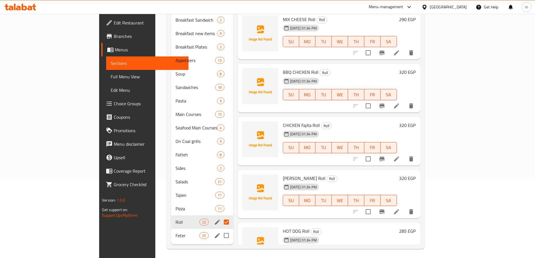
click at [221, 230] on input "Menu sections" at bounding box center [227, 236] width 12 height 12
checkbox input "false"
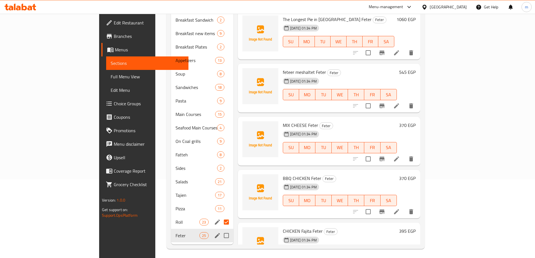
click at [221, 230] on input "Menu sections" at bounding box center [227, 236] width 12 height 12
checkbox input "true"
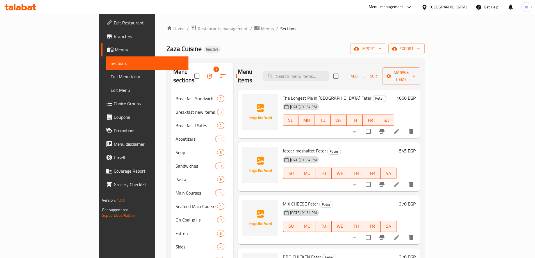
click at [206, 73] on icon "button" at bounding box center [209, 76] width 7 height 7
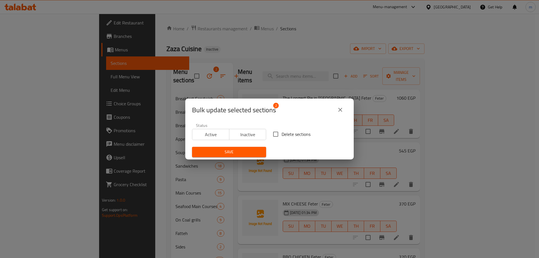
click at [277, 137] on input "Delete sections" at bounding box center [276, 134] width 12 height 12
checkbox input "true"
click at [244, 154] on span "Save" at bounding box center [229, 152] width 65 height 7
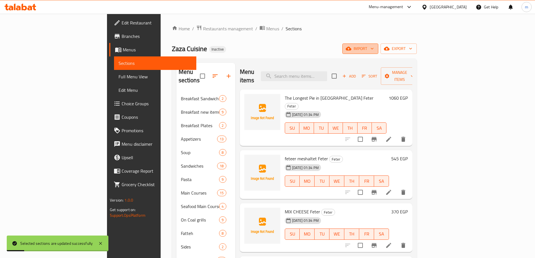
click at [378, 54] on button "import" at bounding box center [360, 49] width 36 height 10
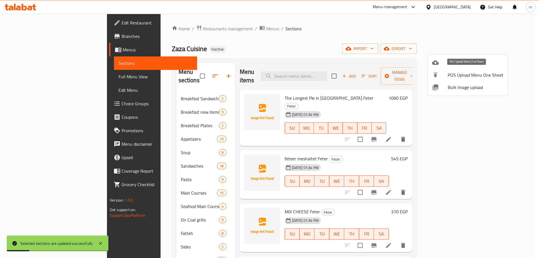
click at [445, 54] on div "Bulk Upload Menu POS Upload Menu One Sheet Bulk Image upload" at bounding box center [468, 75] width 81 height 42
click at [441, 63] on div at bounding box center [440, 62] width 16 height 7
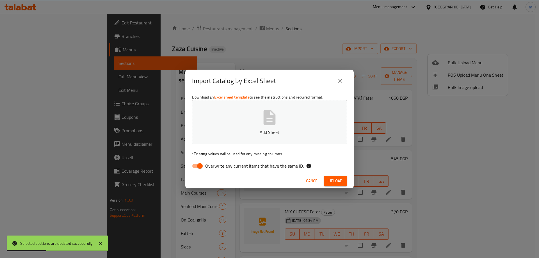
click at [203, 167] on input "Overwrite any current items that have the same ID." at bounding box center [200, 166] width 32 height 11
checkbox input "false"
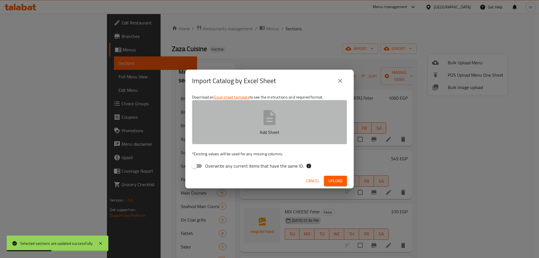
click at [282, 117] on button "Add Sheet" at bounding box center [269, 122] width 155 height 44
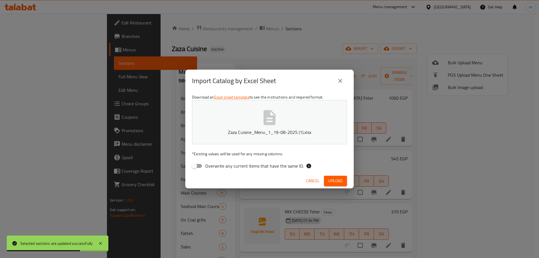
click at [338, 179] on span "Upload" at bounding box center [336, 181] width 14 height 7
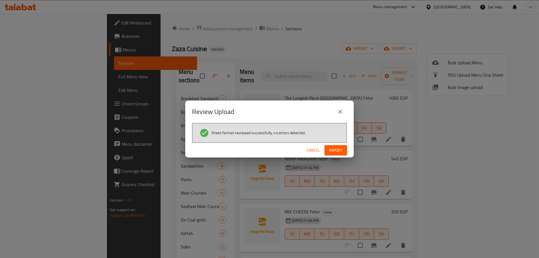
click at [341, 144] on div "Cancel Import" at bounding box center [269, 150] width 169 height 15
click at [340, 148] on span "Import" at bounding box center [335, 150] width 13 height 7
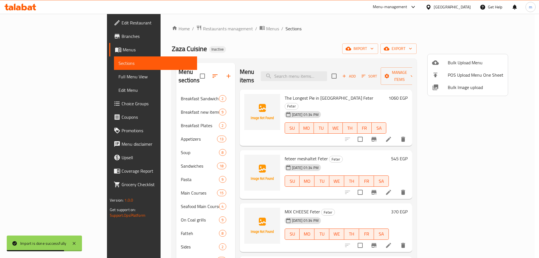
click at [306, 28] on div at bounding box center [269, 129] width 539 height 258
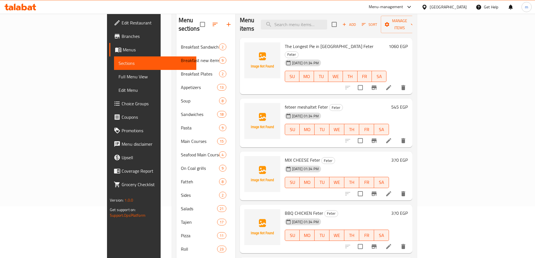
scroll to position [22, 0]
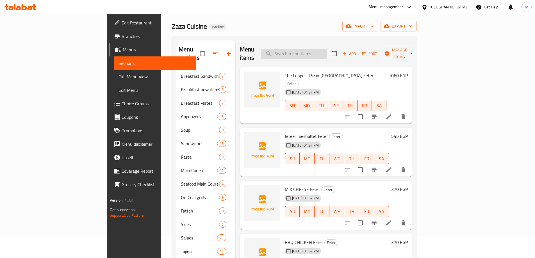
click at [321, 50] on input "search" at bounding box center [294, 54] width 66 height 10
paste input "CHICKEN Fajita Roll"
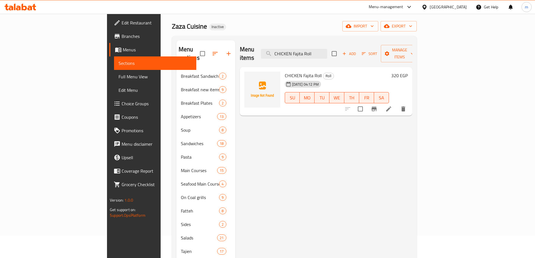
type input "CHICKEN Fajita Roll"
click at [392, 106] on icon at bounding box center [388, 109] width 7 height 7
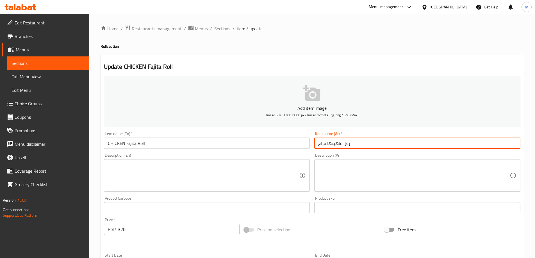
click at [360, 139] on input "رول فاهيتها فراخ" at bounding box center [417, 143] width 206 height 11
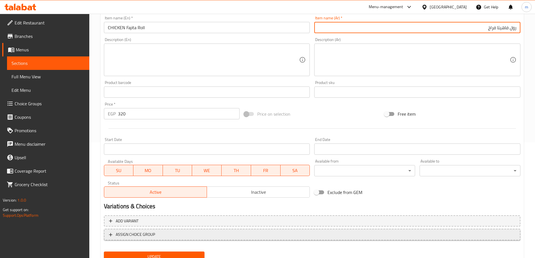
scroll to position [139, 0]
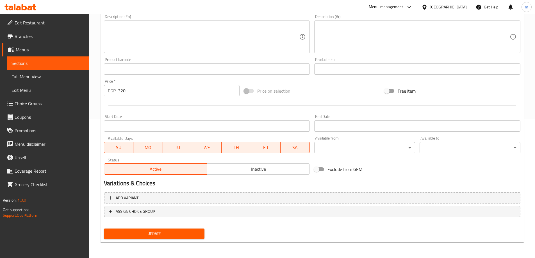
type input "رول فاهيتا فراخ"
click at [180, 232] on span "Update" at bounding box center [154, 233] width 92 height 7
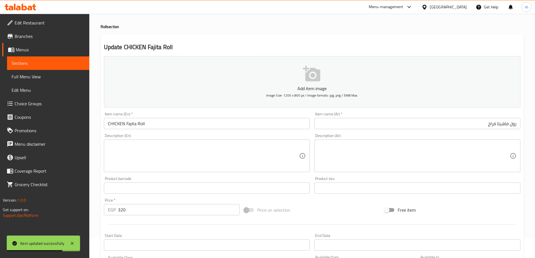
scroll to position [0, 0]
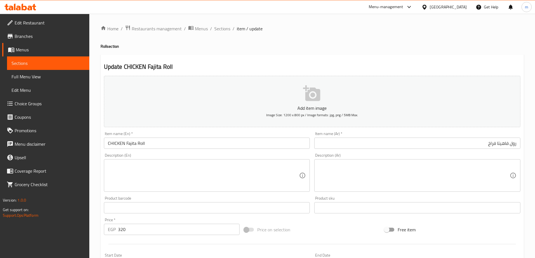
click at [59, 62] on span "Sections" at bounding box center [48, 63] width 73 height 7
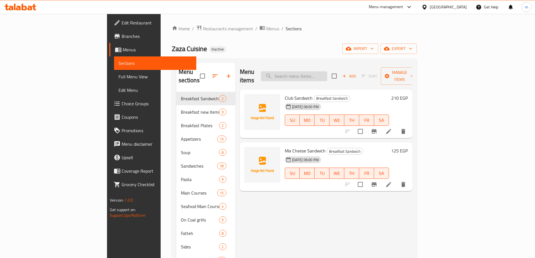
click at [327, 75] on input "search" at bounding box center [294, 76] width 66 height 10
paste input "[PERSON_NAME] Roll"
type input "ALEX SOUJOUK"
click at [392, 128] on icon at bounding box center [388, 131] width 7 height 7
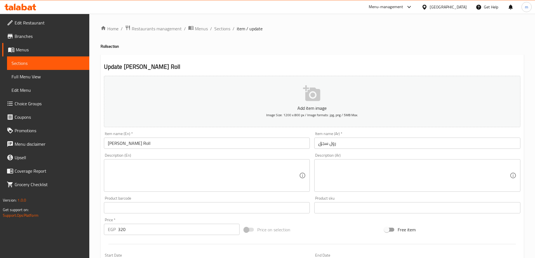
click at [347, 143] on input "رول سجق" at bounding box center [417, 143] width 206 height 11
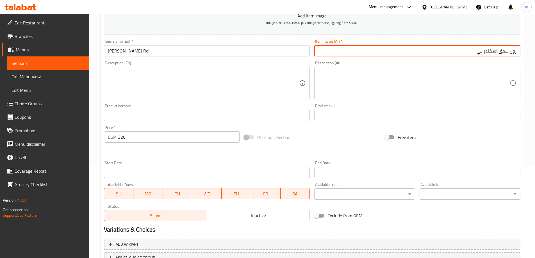
scroll to position [139, 0]
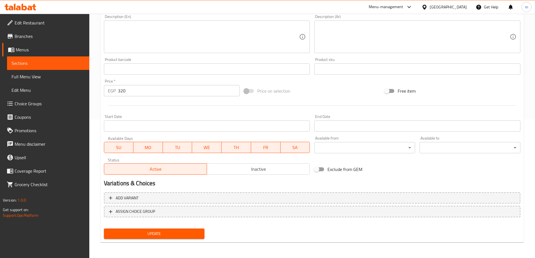
type input "رول سجق اسكندراني"
click at [198, 234] on span "Update" at bounding box center [154, 233] width 92 height 7
click at [172, 232] on span "Update" at bounding box center [154, 233] width 92 height 7
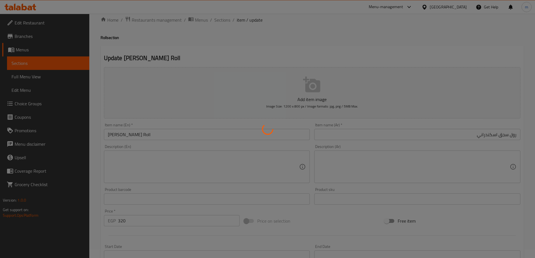
scroll to position [0, 0]
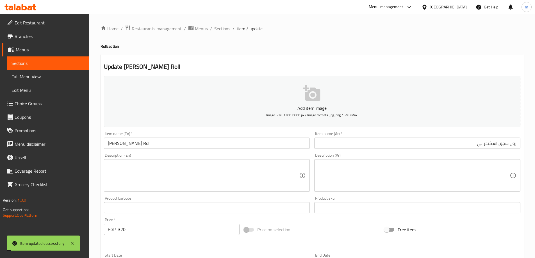
click at [52, 66] on span "Sections" at bounding box center [48, 63] width 73 height 7
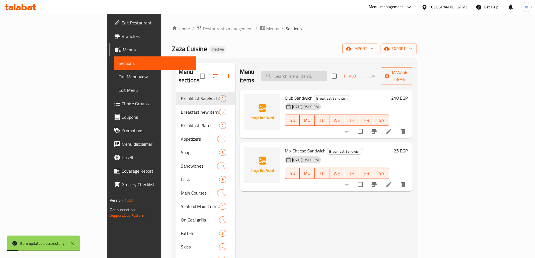
click at [327, 71] on input "search" at bounding box center [294, 76] width 66 height 10
paste input "MEAT LOVERS Roll"
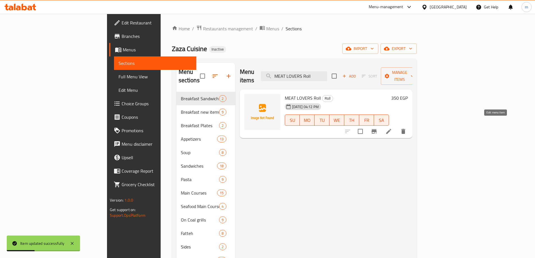
type input "MEAT LOVERS Roll"
click at [392, 128] on icon at bounding box center [388, 131] width 7 height 7
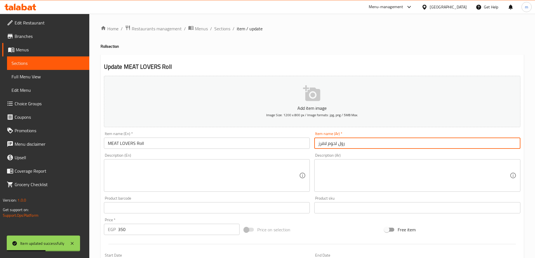
click at [332, 144] on input "رول لحوم لافرز" at bounding box center [417, 143] width 206 height 11
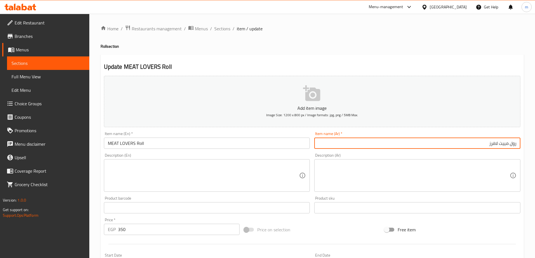
click at [507, 144] on input "رول مييت لافرز" at bounding box center [417, 143] width 206 height 11
type input "رول مييت لافرز"
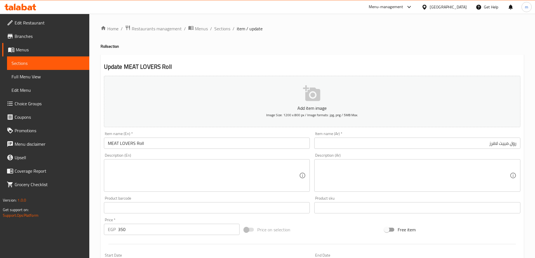
click at [369, 145] on input "رول مييت لافرز" at bounding box center [417, 143] width 206 height 11
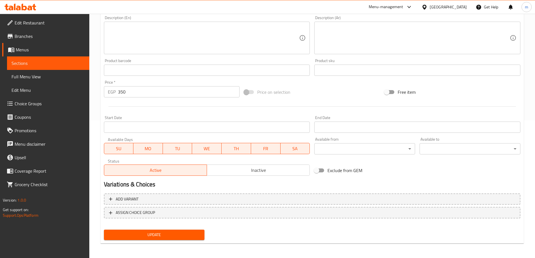
scroll to position [139, 0]
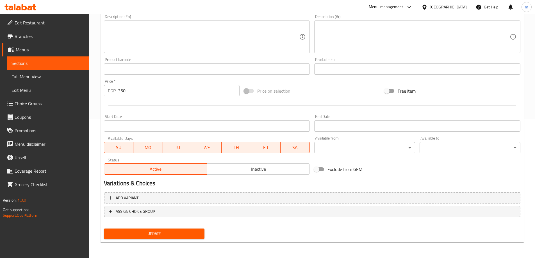
click at [177, 236] on span "Update" at bounding box center [154, 233] width 92 height 7
click at [31, 69] on link "Sections" at bounding box center [48, 62] width 82 height 13
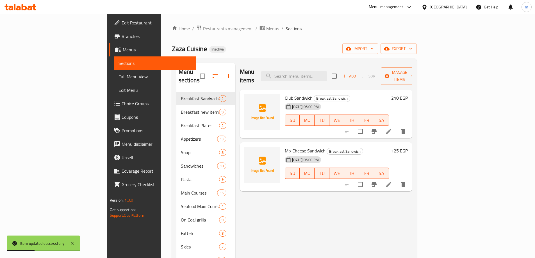
click at [327, 71] on input "search" at bounding box center [294, 76] width 66 height 10
paste input "ROUMY Roll"
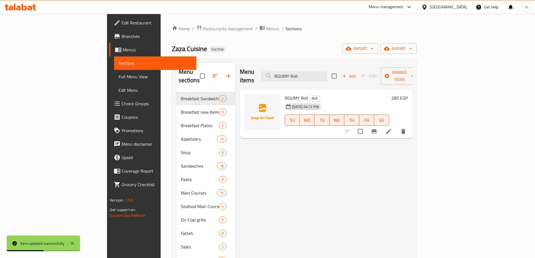
type input "ROUMY Roll"
click at [397, 128] on li at bounding box center [389, 131] width 16 height 10
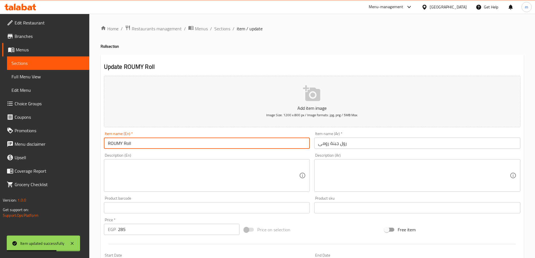
click at [122, 145] on input "ROUMY Roll" at bounding box center [207, 143] width 206 height 11
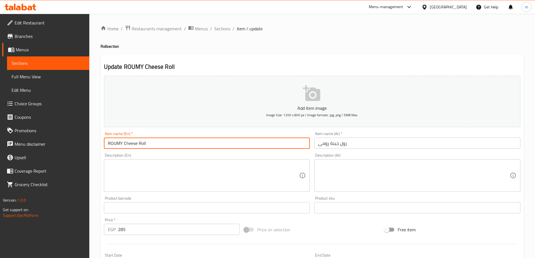
click at [133, 145] on input "ROUMY Cheese Roll" at bounding box center [207, 143] width 206 height 11
type input "ROUMY Cheese Roll"
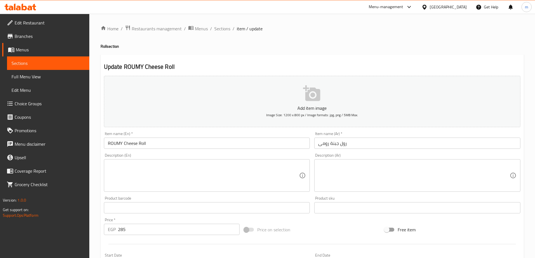
click at [247, 146] on input "ROUMY Cheese Roll" at bounding box center [207, 143] width 206 height 11
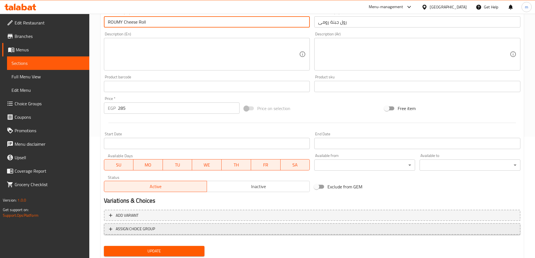
scroll to position [139, 0]
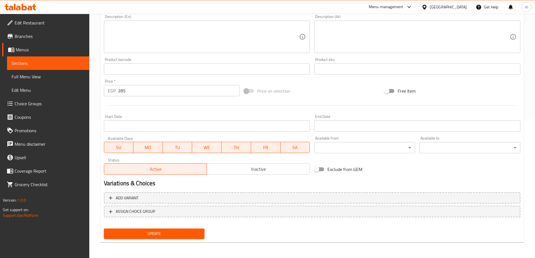
click at [191, 234] on span "Update" at bounding box center [154, 233] width 92 height 7
click at [38, 69] on link "Sections" at bounding box center [48, 62] width 82 height 13
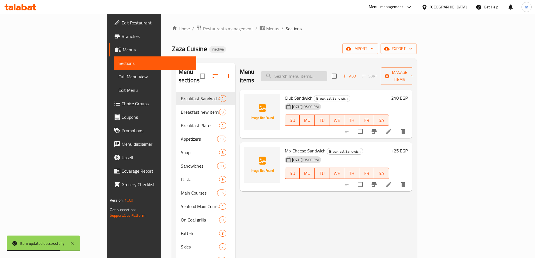
click at [327, 72] on input "search" at bounding box center [294, 76] width 66 height 10
paste input "TURKEY Roll"
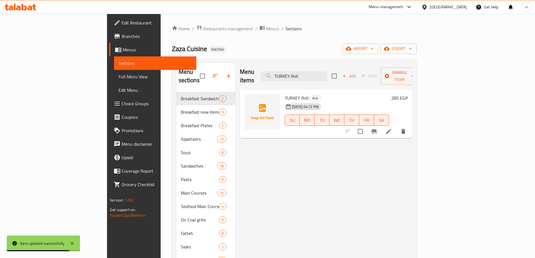
type input "TURKEY Roll"
click at [392, 128] on icon at bounding box center [388, 131] width 7 height 7
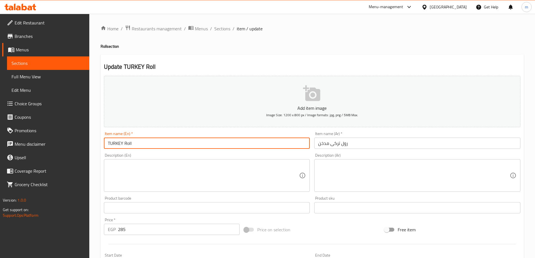
click at [109, 145] on input "TURKEY Roll" at bounding box center [207, 143] width 206 height 11
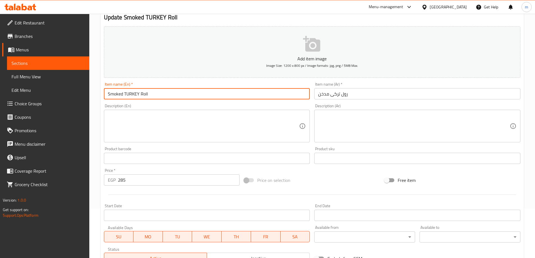
scroll to position [139, 0]
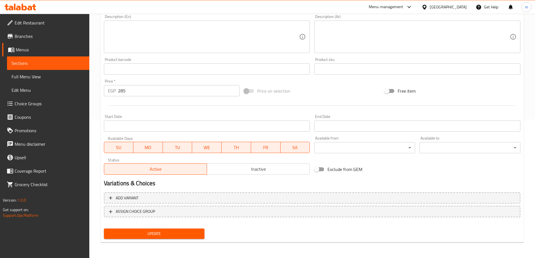
type input "Smoked TURKEY Roll"
click at [170, 236] on span "Update" at bounding box center [154, 233] width 92 height 7
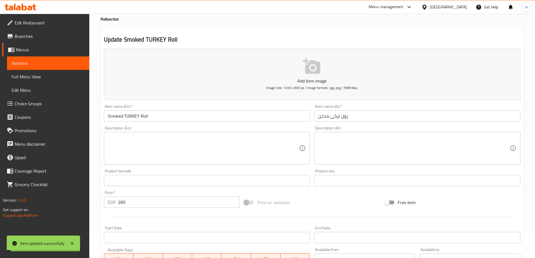
scroll to position [0, 0]
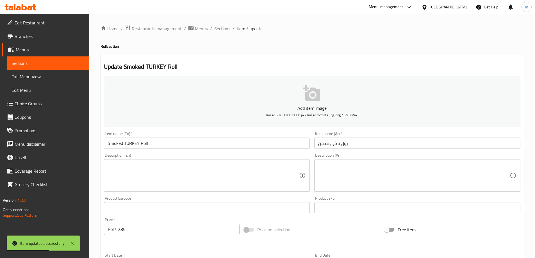
click at [69, 62] on span "Sections" at bounding box center [48, 63] width 73 height 7
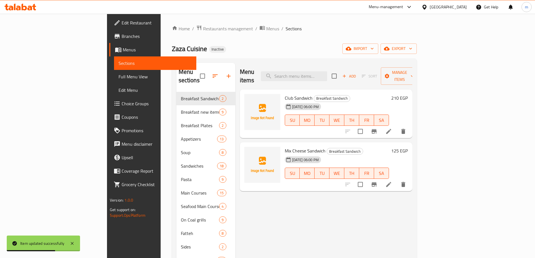
click at [341, 81] on div "Menu items Add Sort Manage items" at bounding box center [326, 76] width 173 height 27
click at [327, 76] on input "search" at bounding box center [294, 76] width 66 height 10
paste input "NUTELLA FETERA Roll"
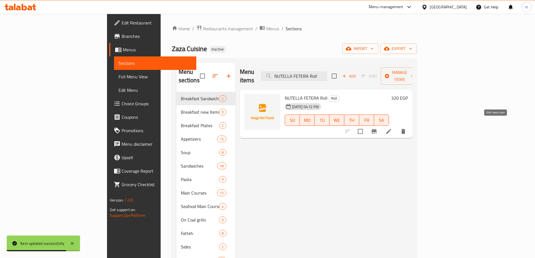
type input "NUTELLA FETERA Roll"
click at [392, 128] on icon at bounding box center [388, 131] width 7 height 7
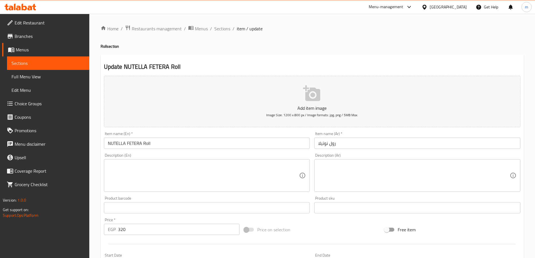
click at [164, 140] on input "NUTELLA FETERA Roll" at bounding box center [207, 143] width 206 height 11
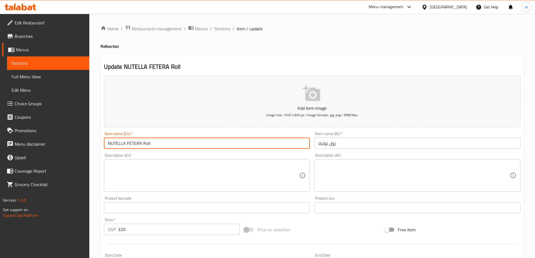
click at [383, 144] on input "رول نوتيلا" at bounding box center [417, 143] width 206 height 11
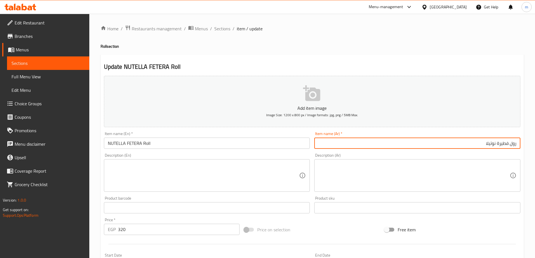
type input "رول فطيرة نوتيلا"
click at [217, 147] on input "NUTELLA FETERA Roll" at bounding box center [207, 143] width 206 height 11
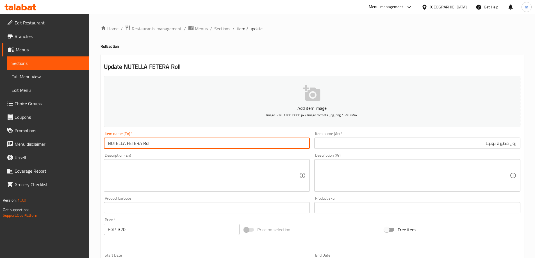
click at [217, 147] on input "NUTELLA FETERA Roll" at bounding box center [207, 143] width 206 height 11
click at [471, 145] on input "رول فطيرة نوتيلا" at bounding box center [417, 143] width 206 height 11
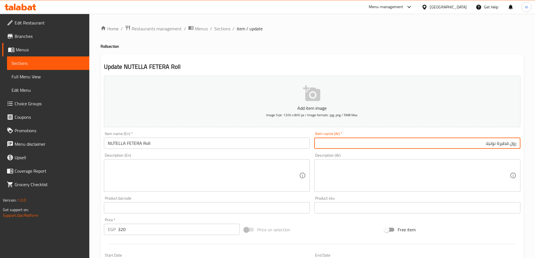
click at [471, 145] on input "رول فطيرة نوتيلا" at bounding box center [417, 143] width 206 height 11
click at [355, 145] on input "رول فطيرة نوتيلا" at bounding box center [417, 143] width 206 height 11
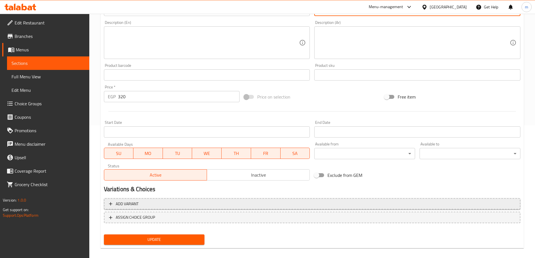
scroll to position [139, 0]
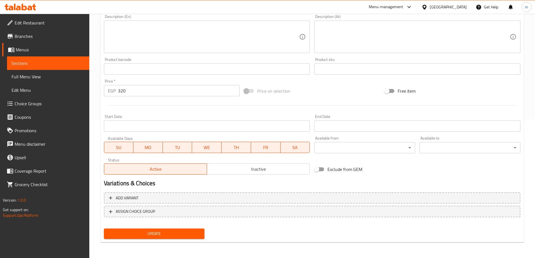
click at [188, 232] on span "Update" at bounding box center [154, 233] width 92 height 7
click at [21, 61] on span "Sections" at bounding box center [48, 63] width 73 height 7
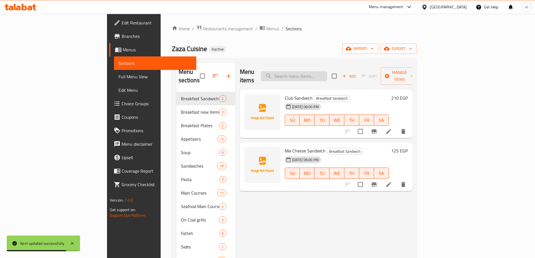
click at [327, 72] on input "search" at bounding box center [294, 76] width 66 height 10
paste input "CUSTARD & CREAM Roll"
type input "CUSTARD & CREAM Roll"
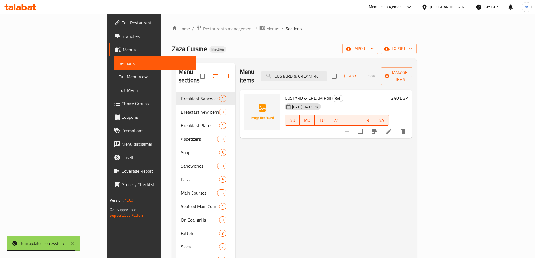
click at [397, 127] on li at bounding box center [389, 131] width 16 height 10
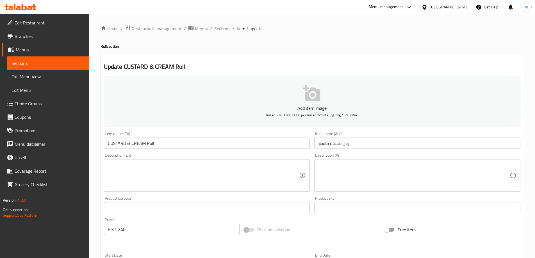
click at [358, 139] on input "رول قشدة كاستر" at bounding box center [417, 143] width 206 height 11
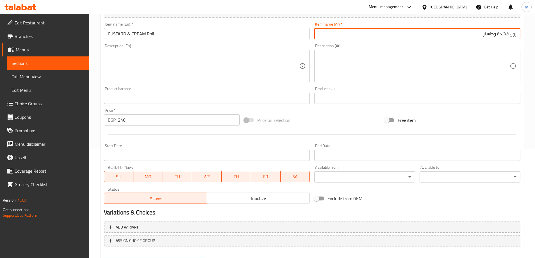
scroll to position [139, 0]
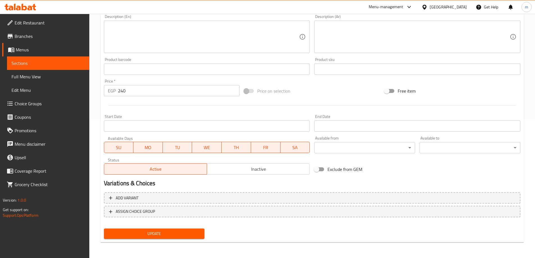
type input "رول قشدة وكاستر"
click at [170, 230] on button "Update" at bounding box center [154, 234] width 101 height 10
click at [169, 233] on span "Update" at bounding box center [154, 233] width 92 height 7
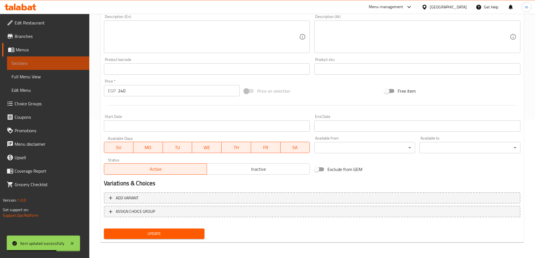
click at [67, 64] on span "Sections" at bounding box center [48, 63] width 73 height 7
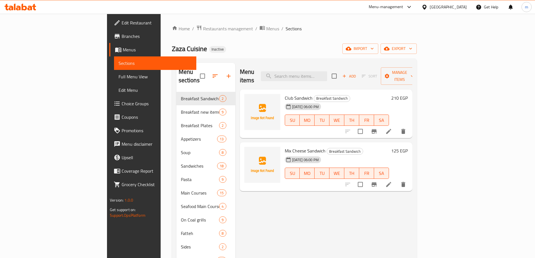
click at [310, 78] on div "Menu items Add Sort Manage items" at bounding box center [326, 76] width 173 height 27
click at [319, 71] on input "search" at bounding box center [294, 76] width 66 height 10
paste input "The Longest Pie in Egypt"
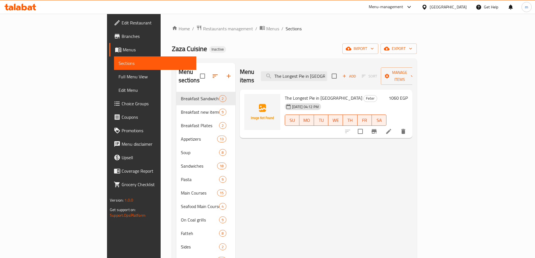
type input "The Longest Pie in Egypt"
click at [397, 126] on li at bounding box center [389, 131] width 16 height 10
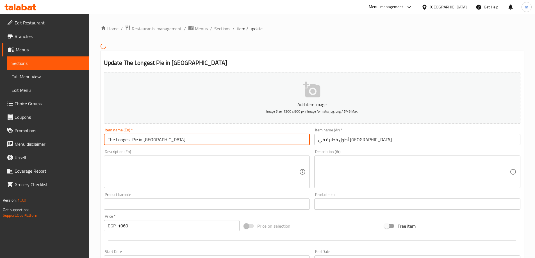
click at [171, 141] on input "The Longest Pie in Egypt" at bounding box center [207, 139] width 206 height 11
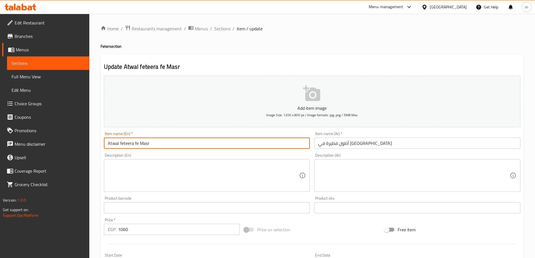
scroll to position [139, 0]
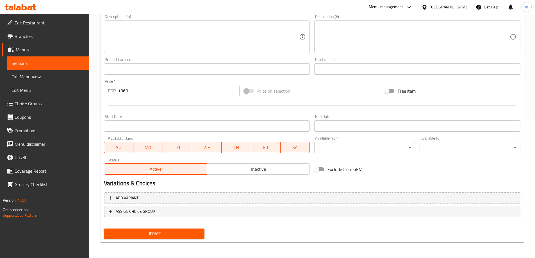
type input "Atwal feteera fe Masr"
click at [154, 230] on span "Update" at bounding box center [154, 233] width 92 height 7
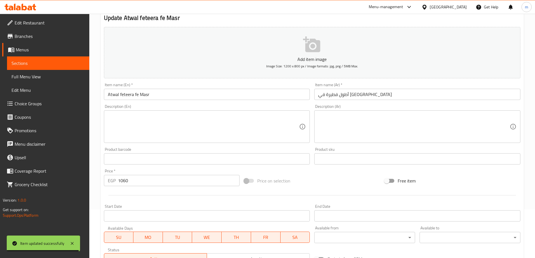
scroll to position [0, 0]
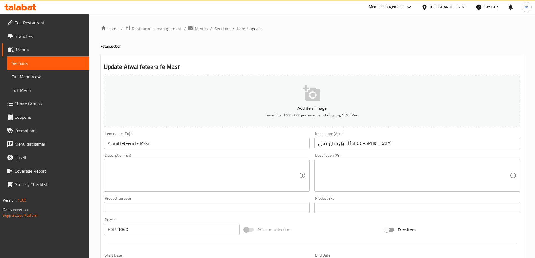
click at [58, 63] on span "Sections" at bounding box center [48, 63] width 73 height 7
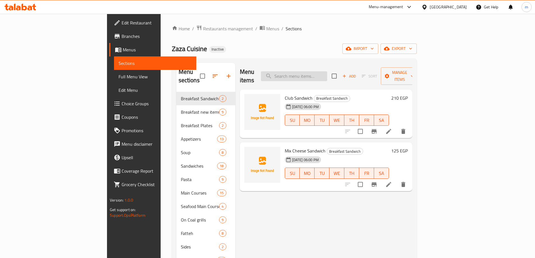
click at [324, 71] on input "search" at bounding box center [294, 76] width 66 height 10
paste input "feteer meshaltet"
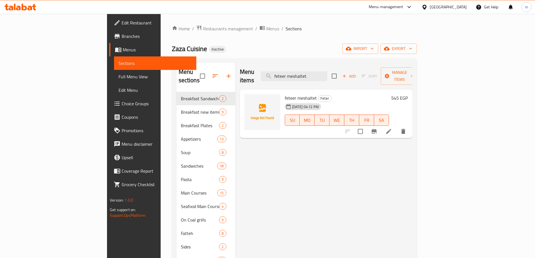
type input "feteer meshaltet"
click at [392, 128] on icon at bounding box center [388, 131] width 7 height 7
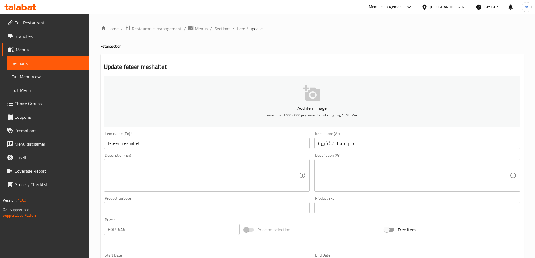
click at [161, 139] on input "feteer meshaltet" at bounding box center [207, 143] width 206 height 11
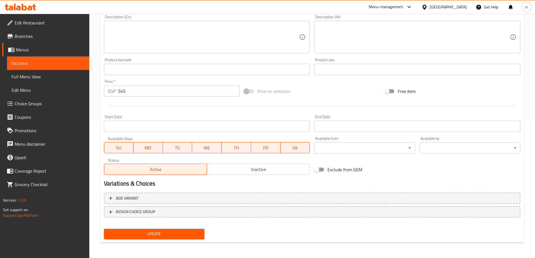
scroll to position [139, 0]
type input "feteer meshaltet (Large)"
click at [144, 235] on span "Update" at bounding box center [154, 233] width 92 height 7
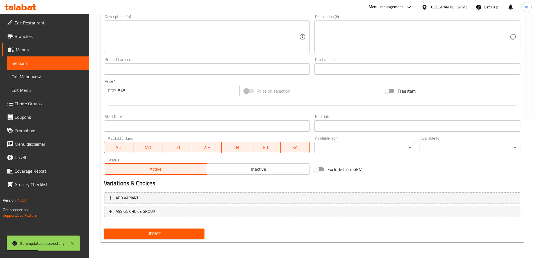
click at [43, 63] on span "Sections" at bounding box center [48, 63] width 73 height 7
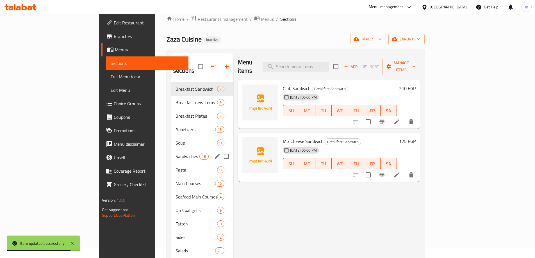
scroll to position [79, 0]
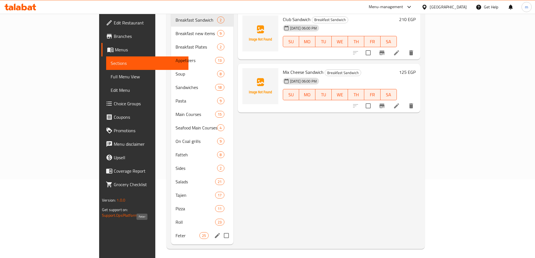
click at [176, 232] on span "Feter" at bounding box center [188, 235] width 24 height 7
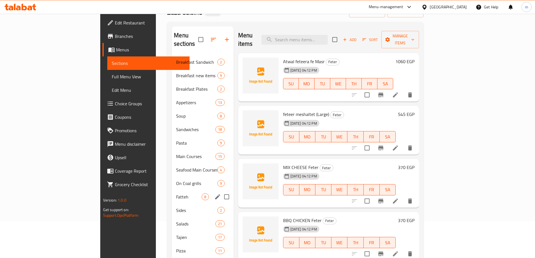
scroll to position [79, 0]
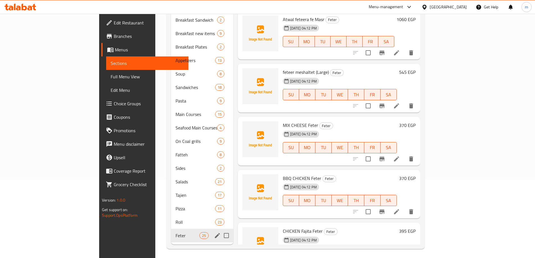
click at [214, 232] on icon "edit" at bounding box center [217, 235] width 7 height 7
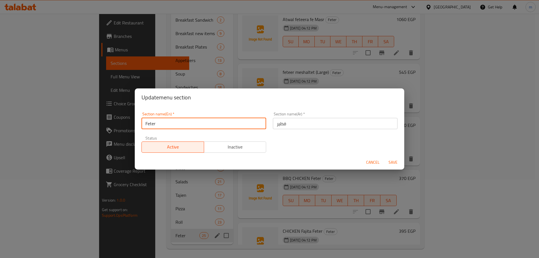
click at [151, 124] on input "Feter" at bounding box center [204, 123] width 125 height 11
type input "Feteer"
click at [398, 162] on span "Save" at bounding box center [393, 162] width 13 height 7
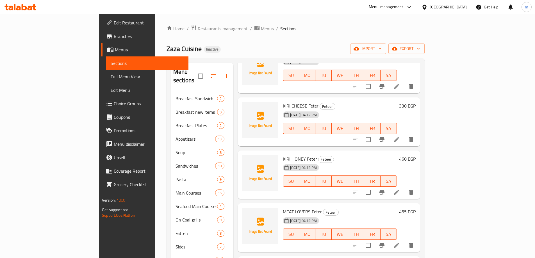
scroll to position [393, 0]
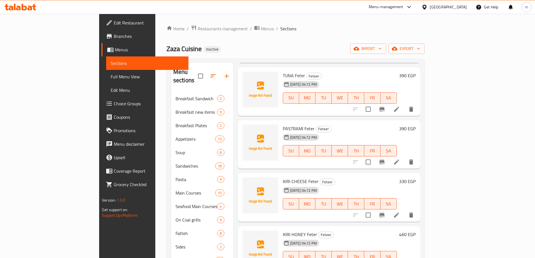
click at [283, 71] on span "TUNA Feter" at bounding box center [294, 75] width 22 height 8
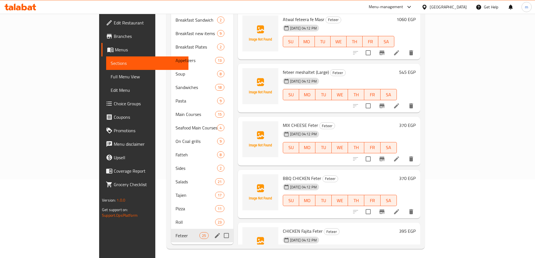
scroll to position [0, 0]
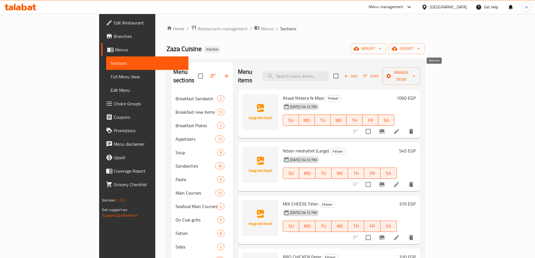
click at [359, 73] on span "Add" at bounding box center [350, 76] width 15 height 6
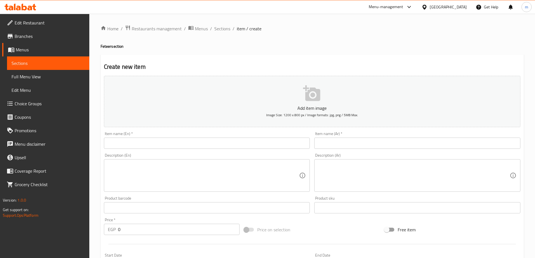
click at [266, 143] on input "text" at bounding box center [207, 143] width 206 height 11
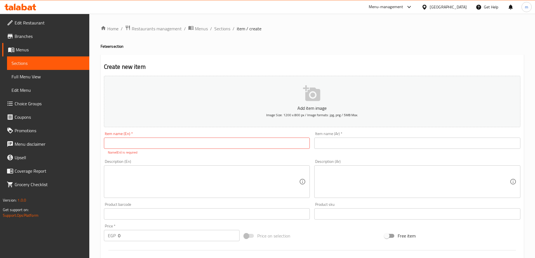
click at [268, 143] on input "text" at bounding box center [207, 143] width 206 height 11
paste input "feteer meshaltet"
type input "feteer meshaltet (Medium)"
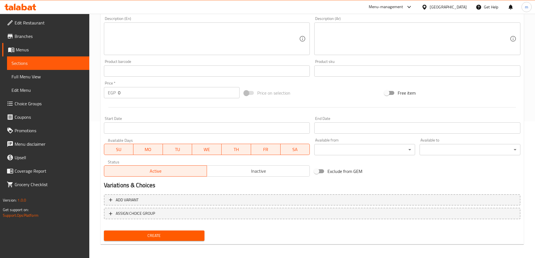
scroll to position [139, 0]
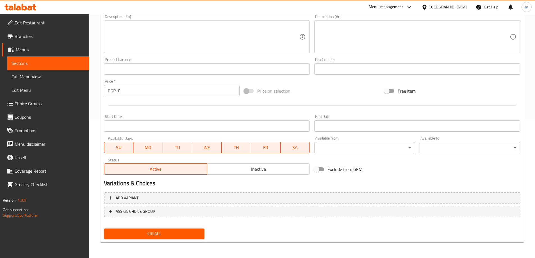
type input "فطير مشلتت (وسط)"
click at [150, 90] on input "0" at bounding box center [179, 90] width 122 height 11
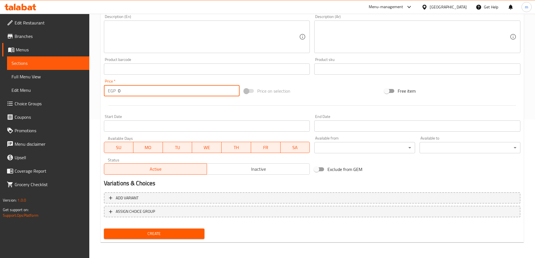
click at [150, 90] on input "0" at bounding box center [179, 90] width 122 height 11
type input "450"
click at [194, 235] on span "Create" at bounding box center [154, 233] width 92 height 7
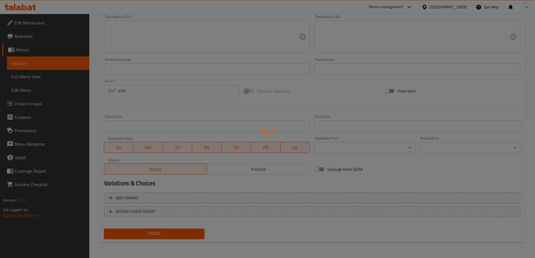
type input "0"
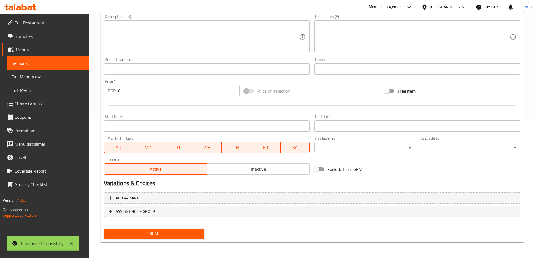
scroll to position [0, 0]
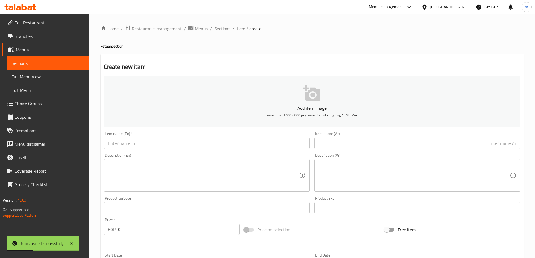
click at [60, 59] on link "Sections" at bounding box center [48, 62] width 82 height 13
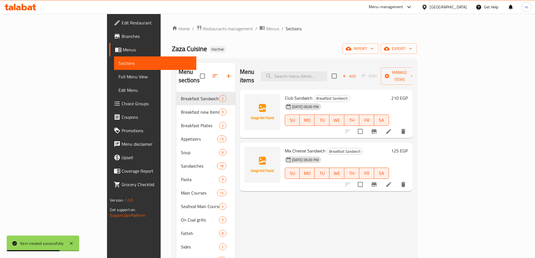
click at [334, 77] on div "Menu items Add Sort Manage items" at bounding box center [326, 76] width 173 height 27
click at [327, 71] on input "search" at bounding box center [294, 76] width 66 height 10
paste input "MIX CHEESE Feter"
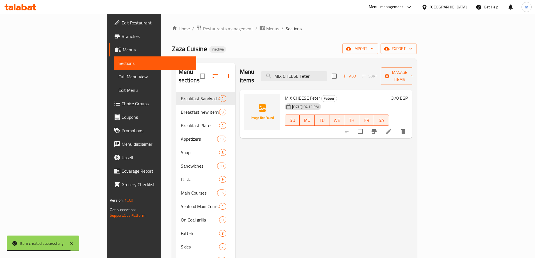
type input "MIX CHEESE Feter"
click at [397, 126] on li at bounding box center [389, 131] width 16 height 10
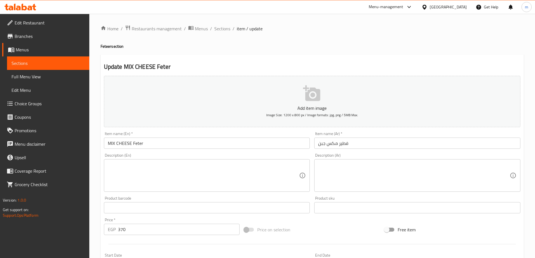
click at [140, 143] on input "MIX CHEESE Feter" at bounding box center [207, 143] width 206 height 11
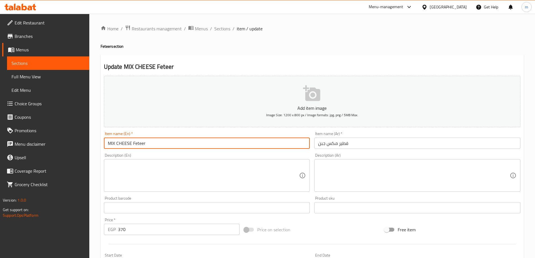
type input "MIX CHEESE Feteer"
click at [57, 63] on span "Sections" at bounding box center [48, 63] width 73 height 7
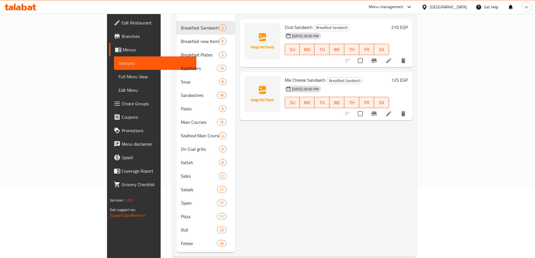
scroll to position [79, 0]
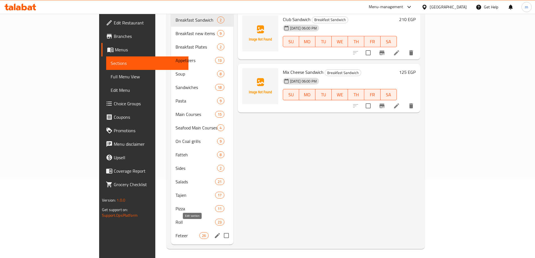
click at [215, 233] on icon "edit" at bounding box center [217, 235] width 5 height 5
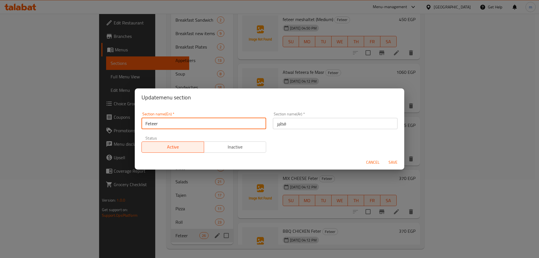
click at [154, 126] on input "Feteer" at bounding box center [204, 123] width 125 height 11
type input "Feter"
click at [388, 161] on span "Save" at bounding box center [393, 162] width 13 height 7
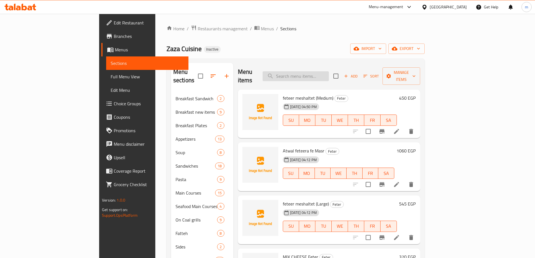
click at [318, 71] on input "search" at bounding box center [296, 76] width 66 height 10
paste input "MEAT LOVERS Feter"
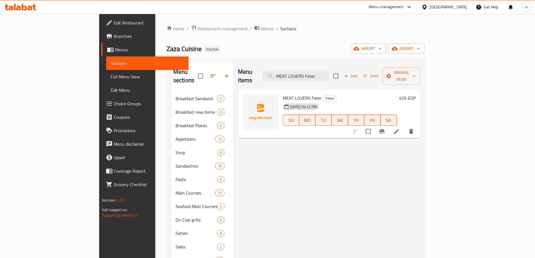
type input "MEAT LOVERS Feter"
click at [400, 128] on icon at bounding box center [396, 131] width 7 height 7
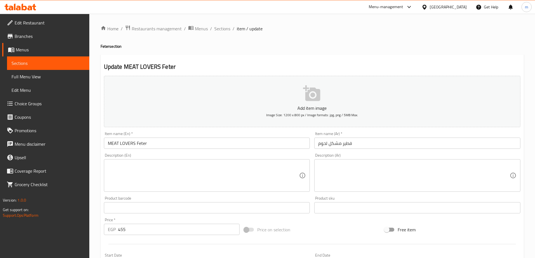
click at [391, 142] on input "فطير مشكل لحوم" at bounding box center [417, 143] width 206 height 11
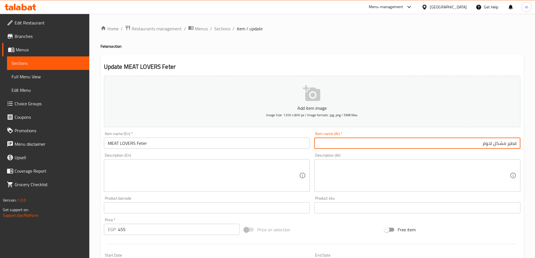
click at [504, 146] on input "فطير مشكل لحوم" at bounding box center [417, 143] width 206 height 11
click at [485, 145] on input "فطير مشكل لحوم" at bounding box center [417, 143] width 206 height 11
drag, startPoint x: 482, startPoint y: 144, endPoint x: 505, endPoint y: 146, distance: 23.2
click at [505, 146] on input "فطير مشكل لحوم" at bounding box center [417, 143] width 206 height 11
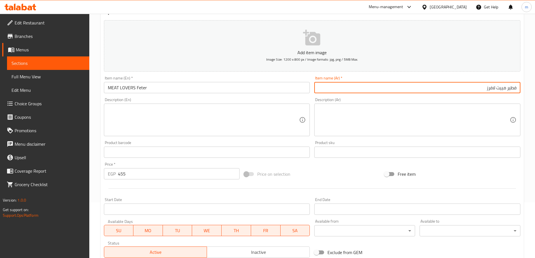
scroll to position [139, 0]
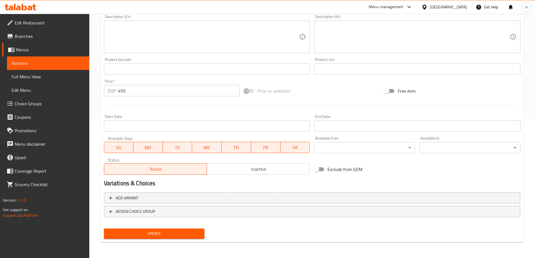
type input "فطير مييت لافرز"
click at [173, 233] on span "Update" at bounding box center [154, 233] width 92 height 7
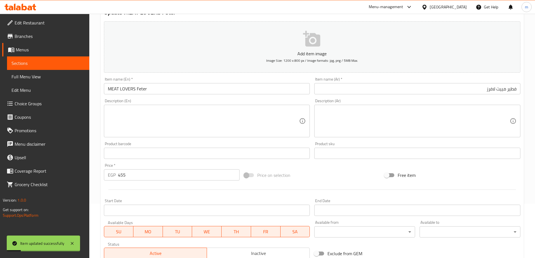
scroll to position [83, 0]
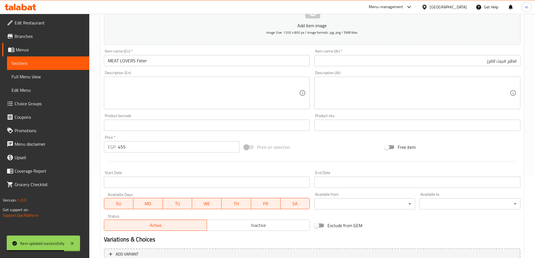
click at [50, 64] on span "Sections" at bounding box center [48, 63] width 73 height 7
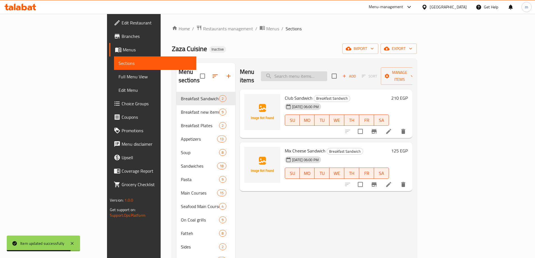
click at [327, 72] on input "search" at bounding box center [294, 76] width 66 height 10
paste input "ROUMY Feter"
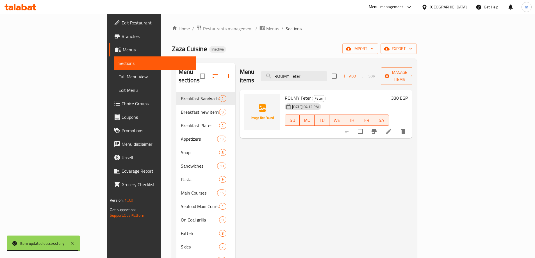
type input "ROUMY Feter"
click at [397, 126] on li at bounding box center [389, 131] width 16 height 10
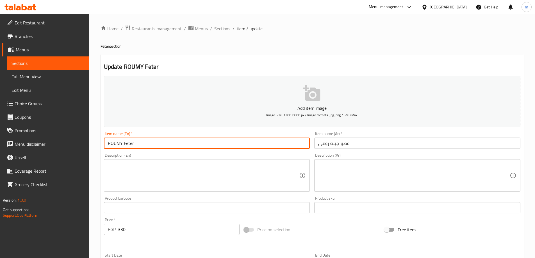
click at [124, 143] on input "ROUMY Feter" at bounding box center [207, 143] width 206 height 11
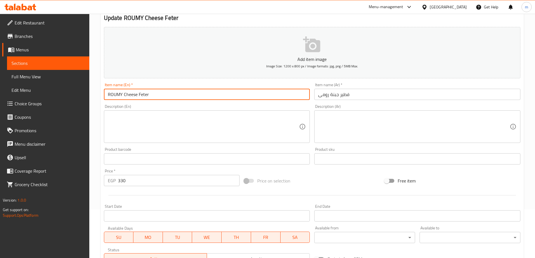
scroll to position [139, 0]
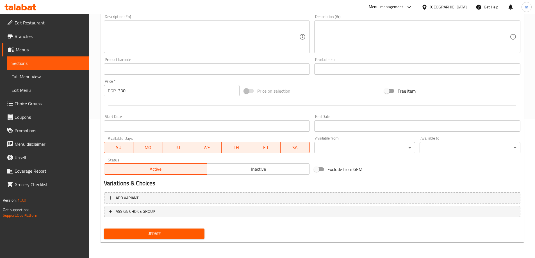
type input "ROUMY Cheese Feter"
click at [151, 233] on span "Update" at bounding box center [154, 233] width 92 height 7
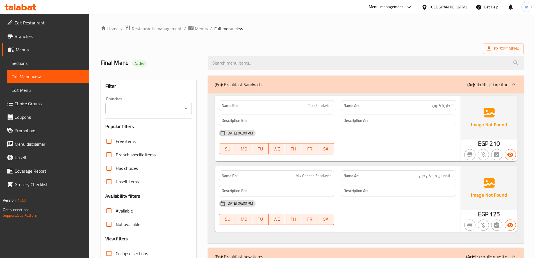
scroll to position [197, 0]
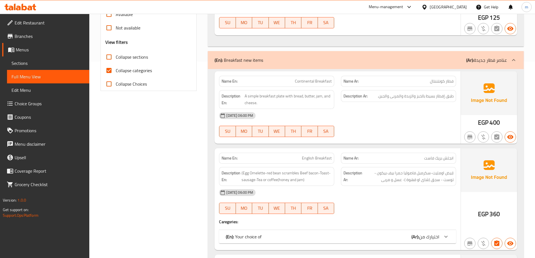
click at [110, 74] on input "Collapse categories" at bounding box center [108, 70] width 13 height 13
checkbox input "false"
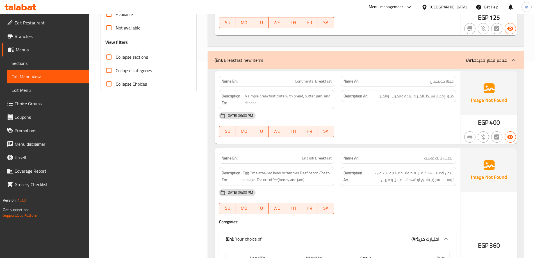
click at [110, 59] on input "Collapse sections" at bounding box center [108, 56] width 13 height 13
checkbox input "true"
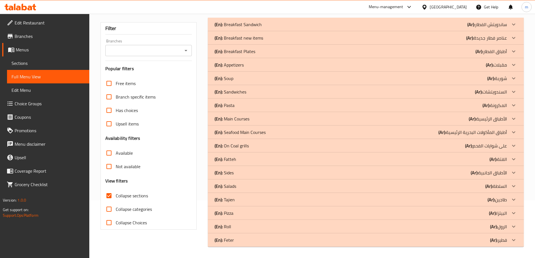
scroll to position [58, 0]
click at [247, 28] on div "(En): Roll (Ar): الرول" at bounding box center [361, 24] width 292 height 7
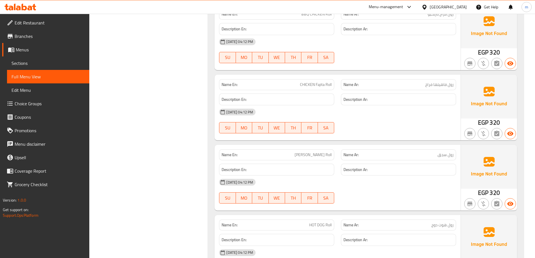
scroll to position [425, 0]
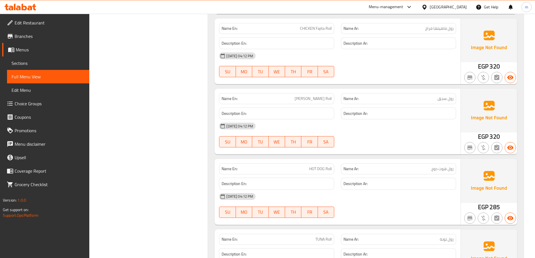
click at [435, 27] on span "رول فاهيتها فراخ" at bounding box center [439, 29] width 28 height 6
click at [430, 28] on span "رول فاهيتها فراخ" at bounding box center [439, 29] width 28 height 6
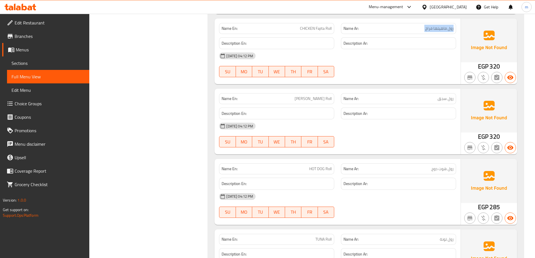
copy span "رول فاهيتها فراخ"
click at [311, 24] on div "Name En: CHICKEN Fajita Roll" at bounding box center [276, 28] width 115 height 11
copy span "CHICKEN Fajita Roll"
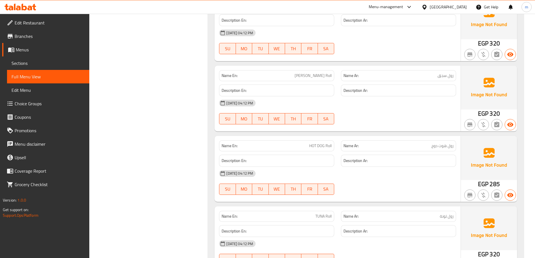
scroll to position [481, 0]
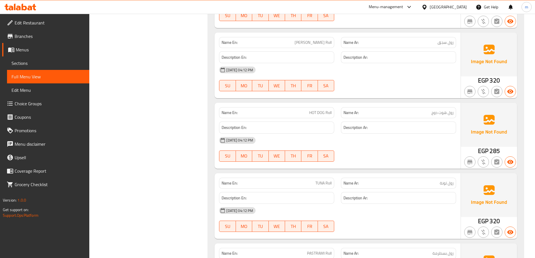
click at [332, 42] on div "Name En: ALEX SOUJOUK Roll" at bounding box center [276, 42] width 115 height 11
copy span "[PERSON_NAME] Roll"
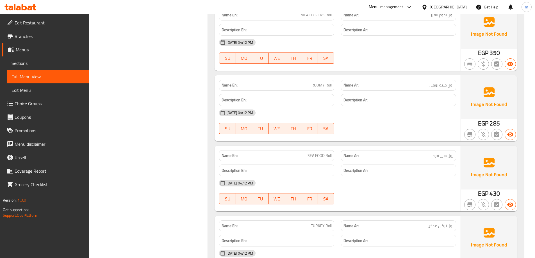
scroll to position [902, 0]
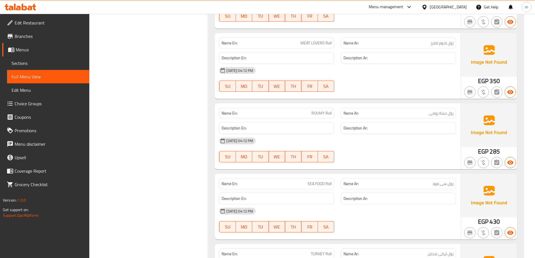
click at [312, 42] on span "MEAT LOVERS Roll" at bounding box center [316, 43] width 31 height 6
copy span "MEAT LOVERS Roll"
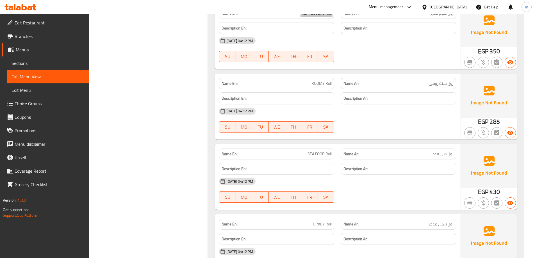
scroll to position [987, 0]
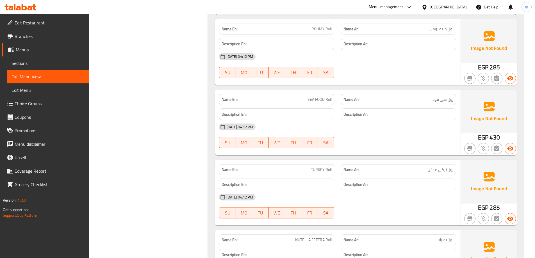
click at [317, 28] on span "ROUMY Roll" at bounding box center [322, 29] width 20 height 6
copy span "ROUMY Roll"
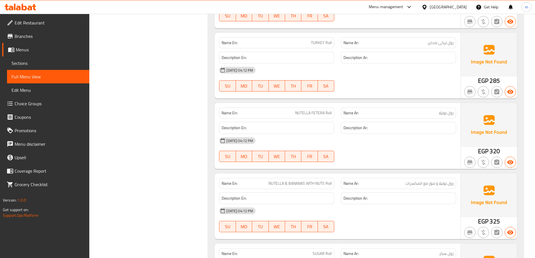
scroll to position [1127, 0]
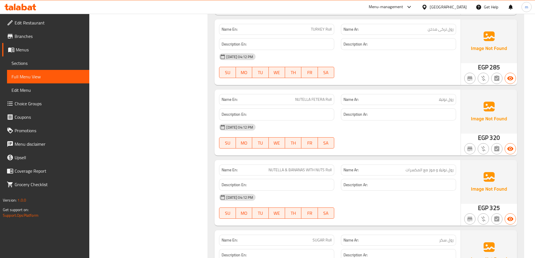
click at [323, 32] on span "TURKEY Roll" at bounding box center [321, 29] width 21 height 6
copy span "TURKEY Roll"
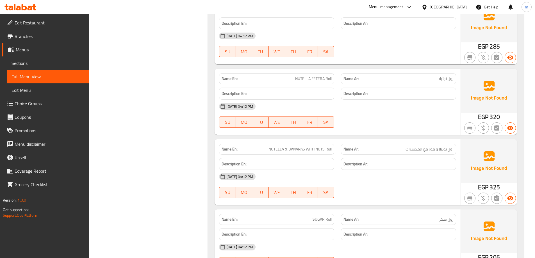
scroll to position [1183, 0]
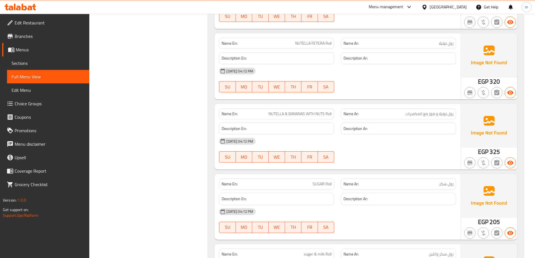
click at [332, 47] on div "Name En: NUTELLA FETERA Roll" at bounding box center [276, 43] width 115 height 11
click at [327, 43] on span "NUTELLA FETERA Roll" at bounding box center [313, 43] width 37 height 6
copy span "NUTELLA FETERA Roll"
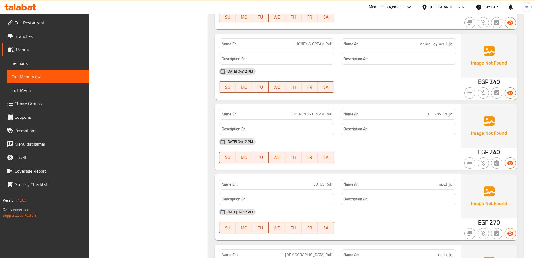
scroll to position [1521, 0]
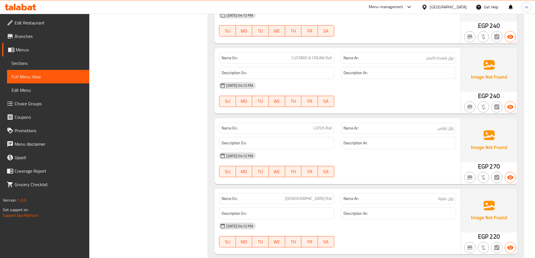
click at [311, 60] on span "CUSTARD & CREAM Roll" at bounding box center [312, 58] width 40 height 6
copy span "CUSTARD & CREAM Roll"
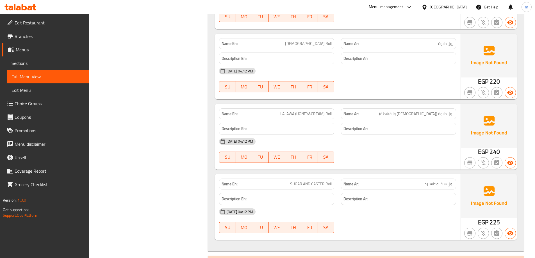
scroll to position [1698, 0]
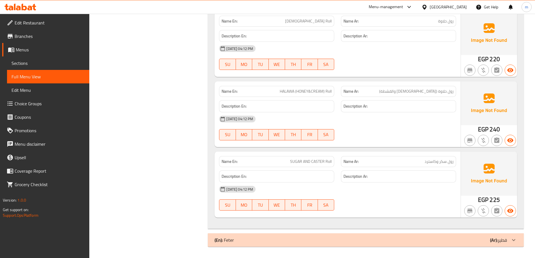
drag, startPoint x: 430, startPoint y: 243, endPoint x: 436, endPoint y: 196, distance: 47.4
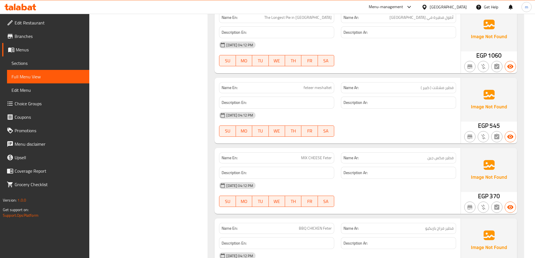
scroll to position [1896, 0]
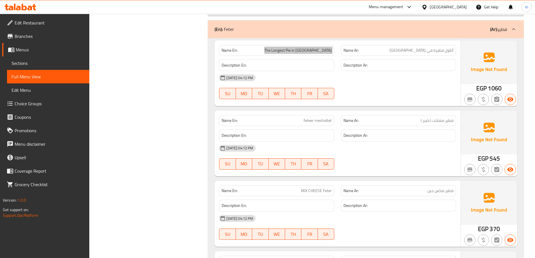
scroll to position [1924, 0]
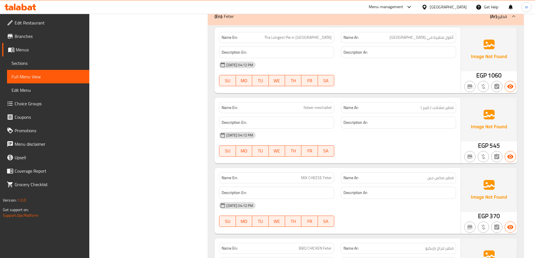
copy span "feteer meshaltet"
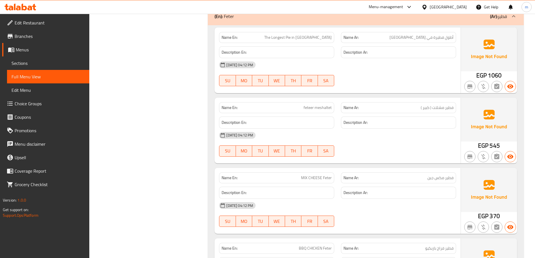
copy span "MIX CHEESE Feter"
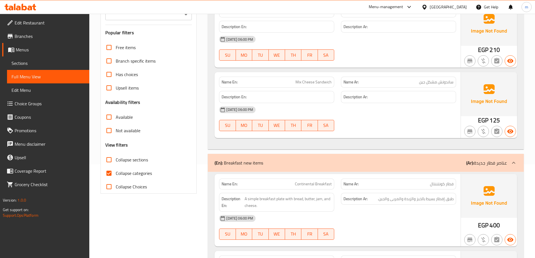
scroll to position [197, 0]
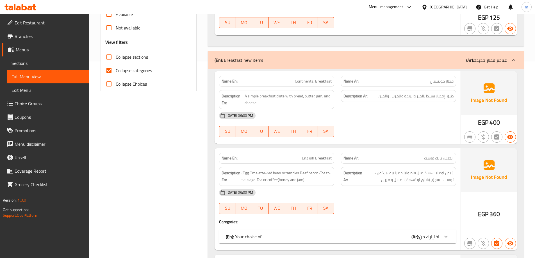
click at [110, 74] on input "Collapse categories" at bounding box center [108, 70] width 13 height 13
checkbox input "false"
click at [107, 57] on input "Collapse sections" at bounding box center [108, 56] width 13 height 13
checkbox input "true"
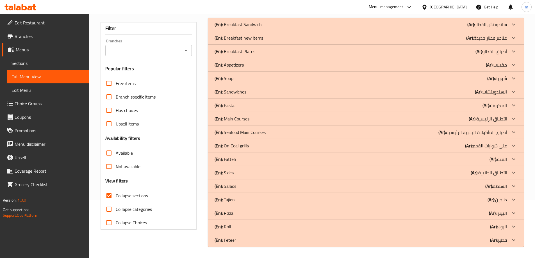
scroll to position [58, 0]
click at [351, 28] on div "(En): Feteer (Ar): فطير" at bounding box center [361, 24] width 292 height 7
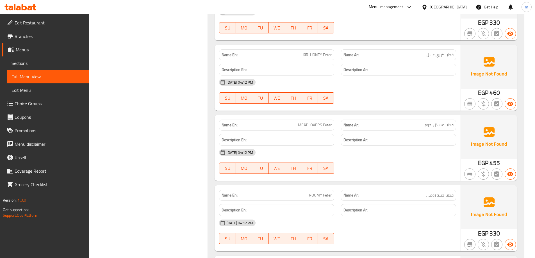
scroll to position [1127, 0]
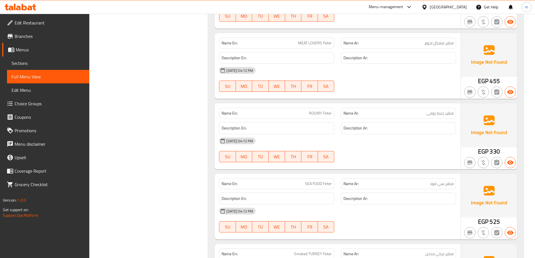
click at [315, 45] on span "MEAT LOVERS Feter" at bounding box center [315, 43] width 34 height 6
copy span "MEAT LOVERS Feter"
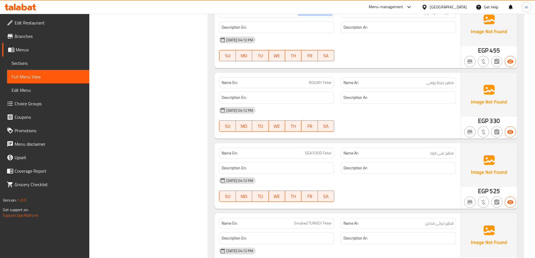
scroll to position [1183, 0]
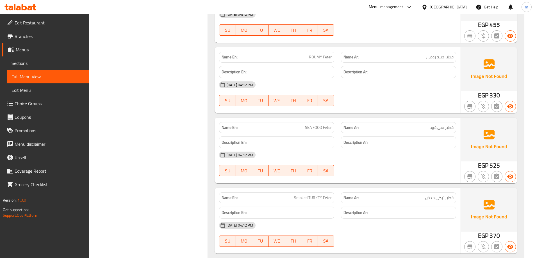
click at [325, 56] on span "ROUMY Feter" at bounding box center [320, 57] width 23 height 6
copy span "ROUMY Feter"
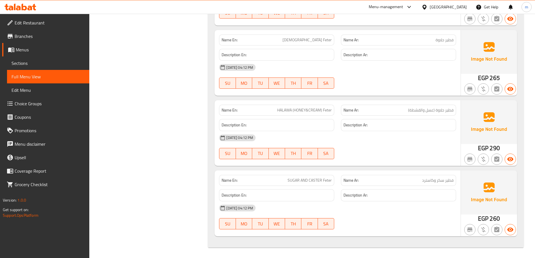
scroll to position [1905, 0]
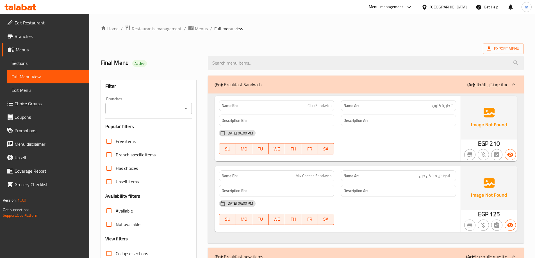
scroll to position [169, 0]
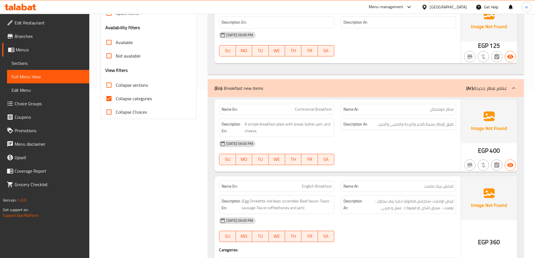
click at [108, 95] on input "Collapse categories" at bounding box center [108, 98] width 13 height 13
checkbox input "false"
click at [108, 82] on input "Collapse sections" at bounding box center [108, 84] width 13 height 13
checkbox input "true"
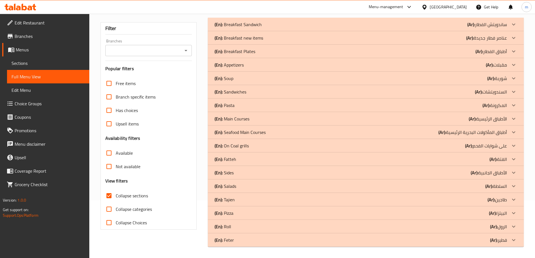
scroll to position [58, 0]
click at [269, 28] on div "(En): [PERSON_NAME] (Ar): طاجين" at bounding box center [361, 24] width 292 height 7
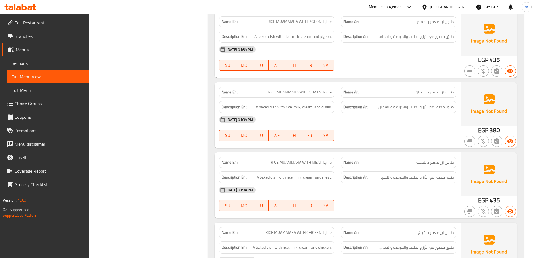
scroll to position [1414, 0]
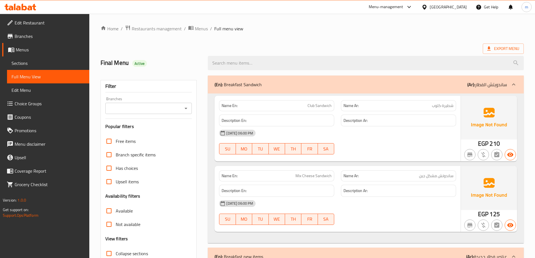
checkbox input "false"
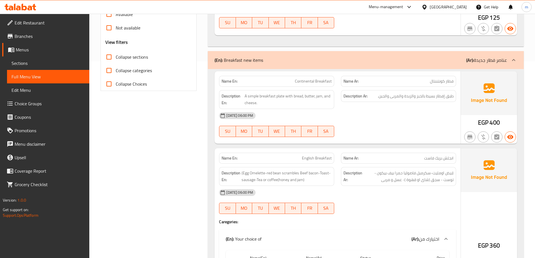
click at [110, 58] on input "Collapse sections" at bounding box center [108, 56] width 13 height 13
checkbox input "true"
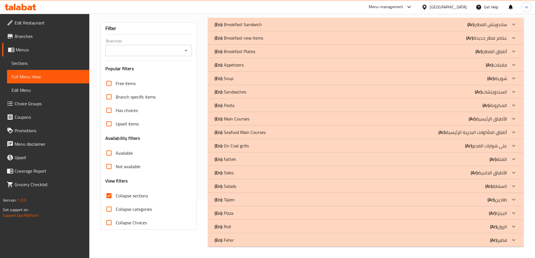
scroll to position [58, 0]
click at [216, 29] on b "(En):" at bounding box center [219, 24] width 8 height 8
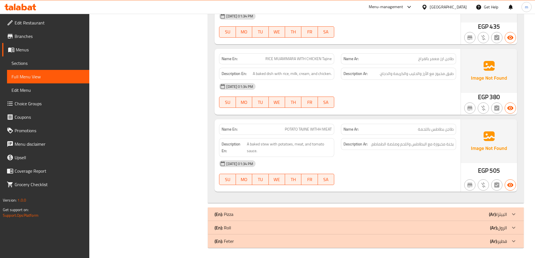
scroll to position [1414, 0]
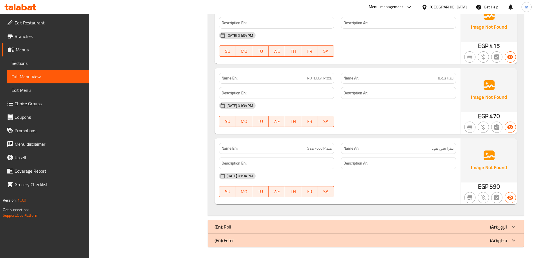
scroll to position [2206, 0]
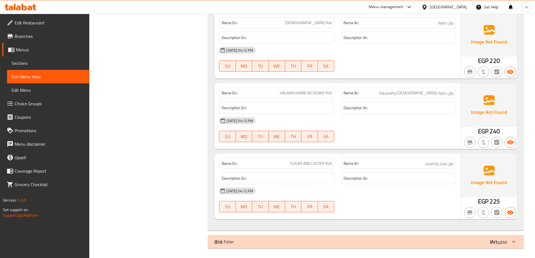
scroll to position [3841, 0]
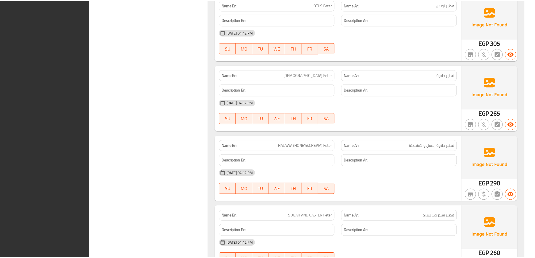
scroll to position [5684, 0]
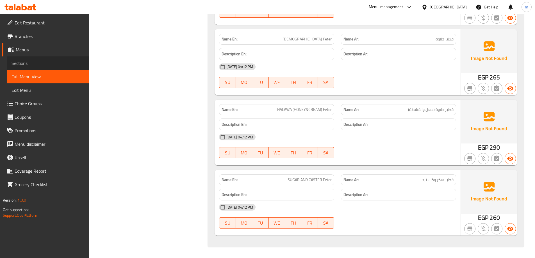
click at [17, 63] on span "Sections" at bounding box center [48, 63] width 73 height 7
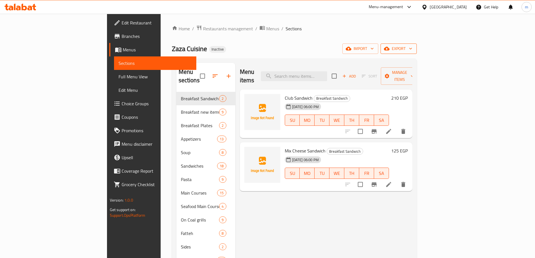
click at [412, 51] on span "export" at bounding box center [398, 48] width 27 height 7
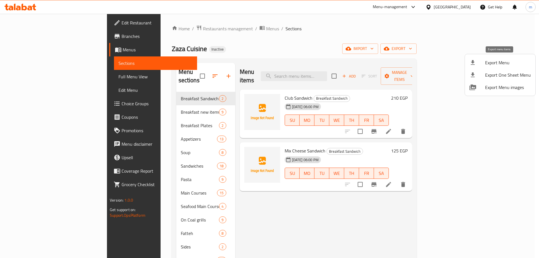
click at [487, 61] on span "Export Menu" at bounding box center [508, 62] width 46 height 7
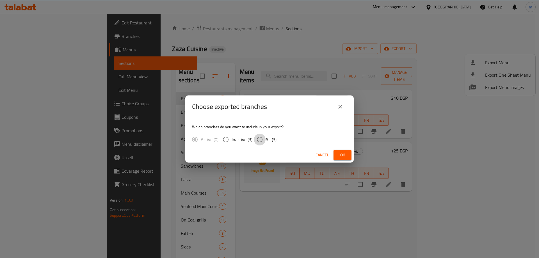
click at [264, 137] on input "All (3)" at bounding box center [260, 140] width 12 height 12
radio input "true"
click at [341, 150] on div "Cancel Ok" at bounding box center [269, 155] width 169 height 15
click at [341, 152] on span "Ok" at bounding box center [342, 155] width 9 height 7
